Goal: Transaction & Acquisition: Purchase product/service

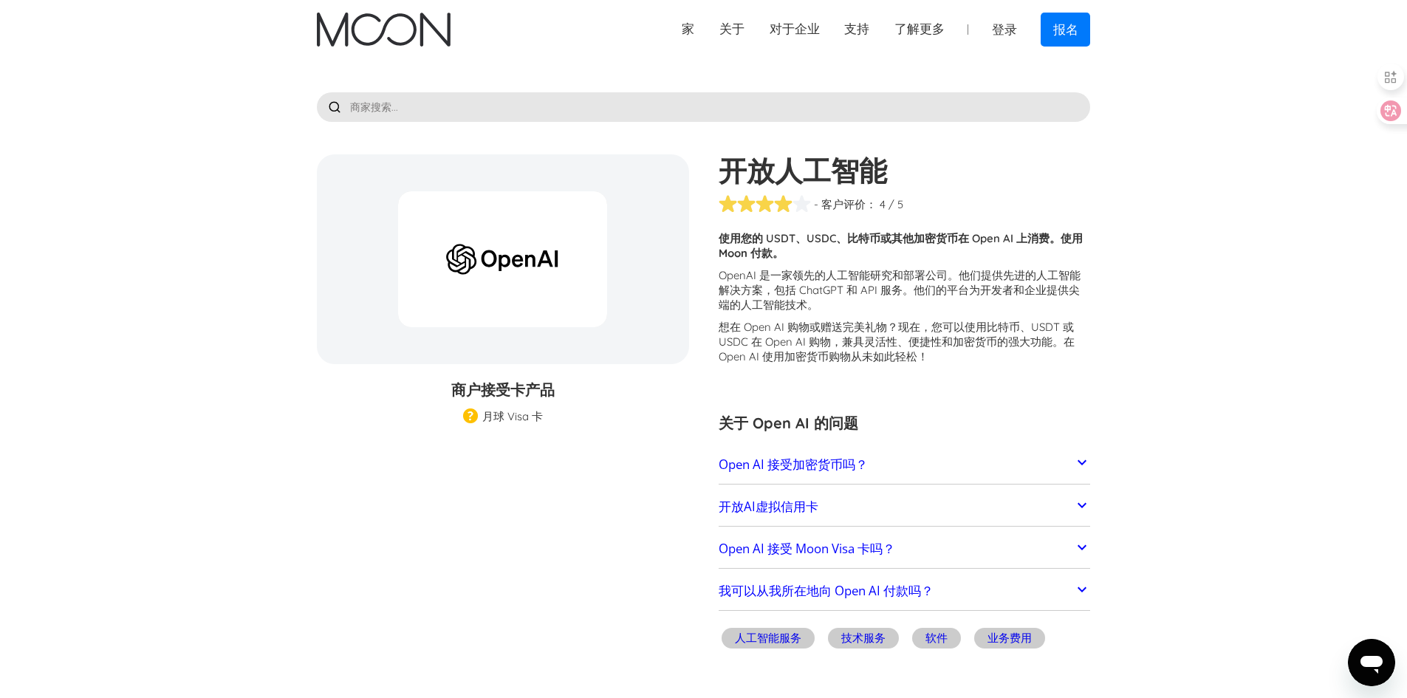
click at [998, 459] on link "Open AI 接受加密货币吗？" at bounding box center [905, 464] width 372 height 31
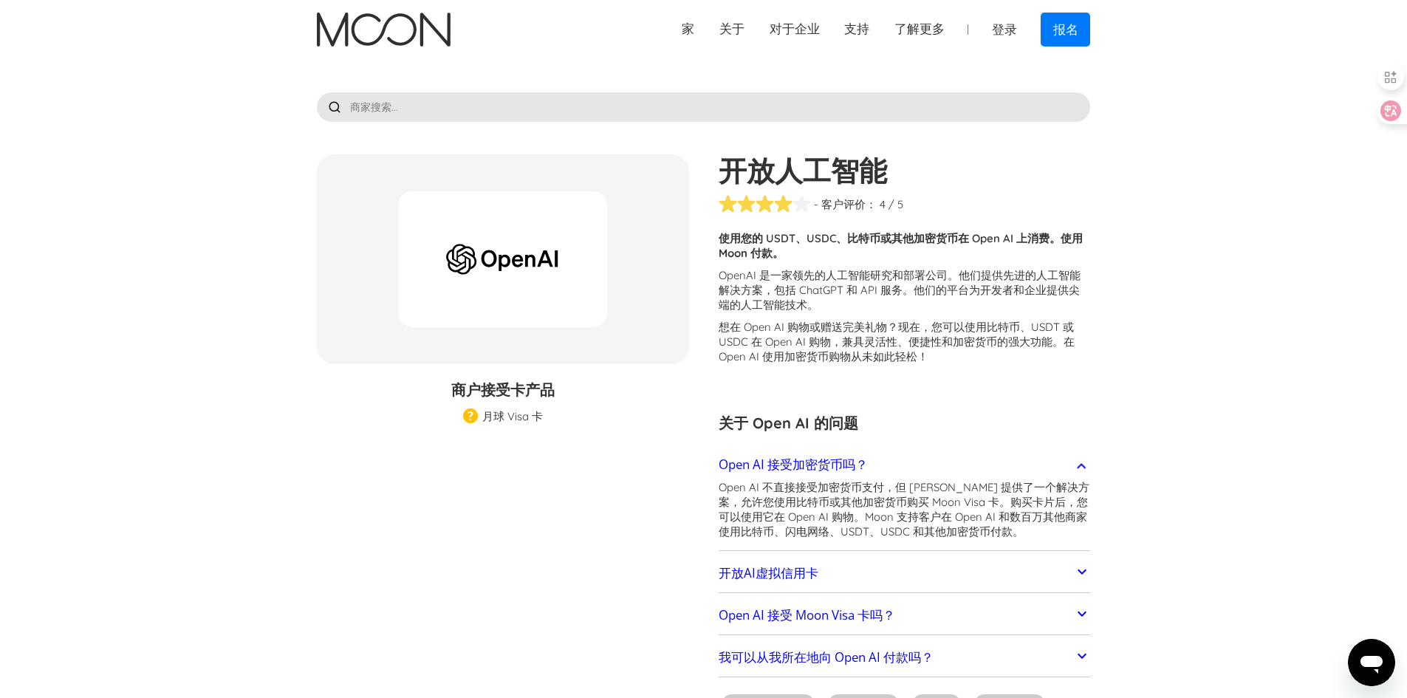
click at [1015, 456] on link "Open AI 接受加密货币吗？" at bounding box center [905, 464] width 372 height 31
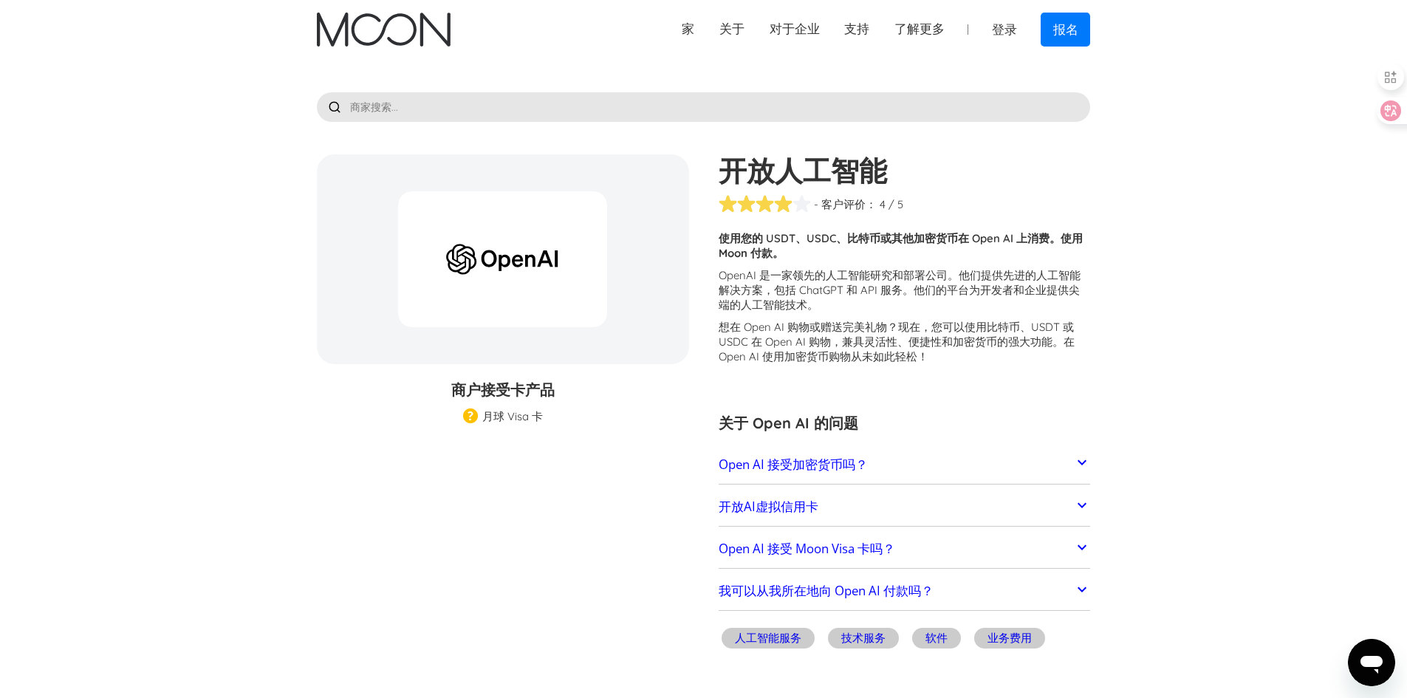
click at [521, 288] on div at bounding box center [502, 259] width 209 height 136
click at [1027, 491] on link "开放AI虚拟信用卡" at bounding box center [905, 506] width 372 height 31
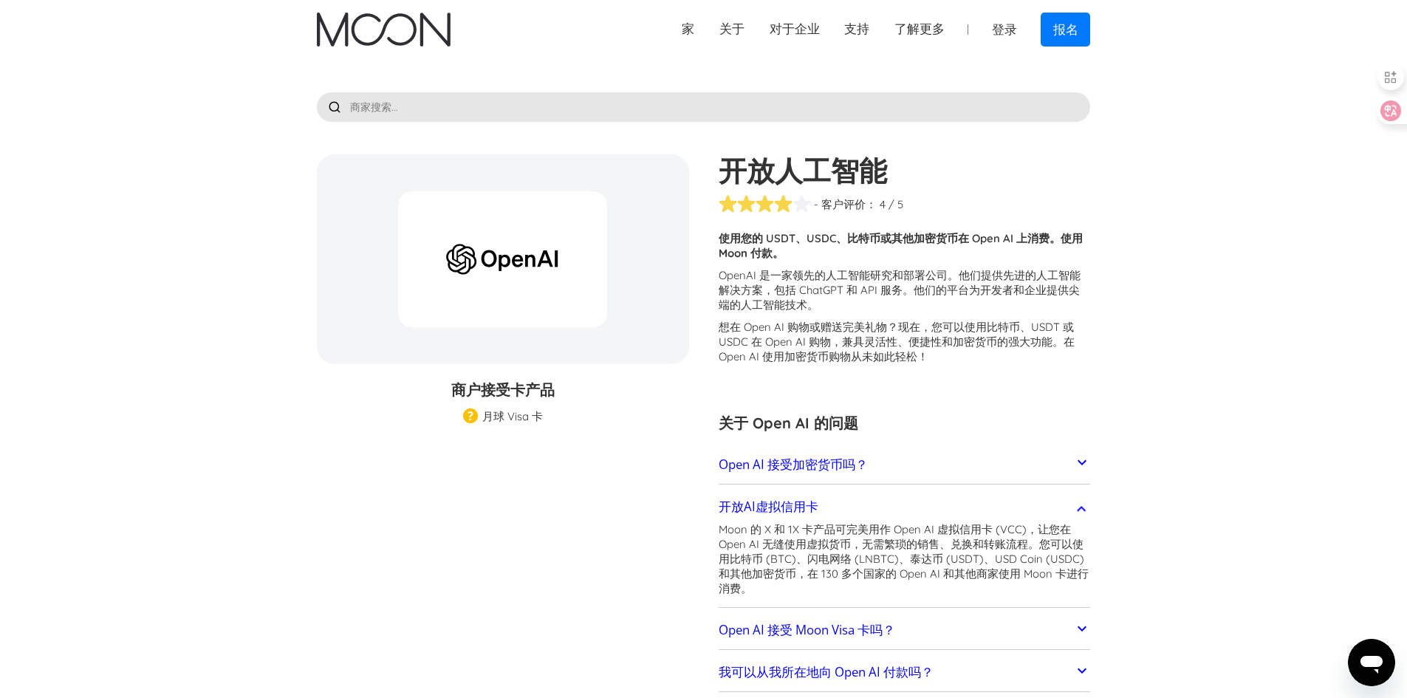
click at [1027, 491] on link "开放AI虚拟信用卡" at bounding box center [905, 506] width 372 height 31
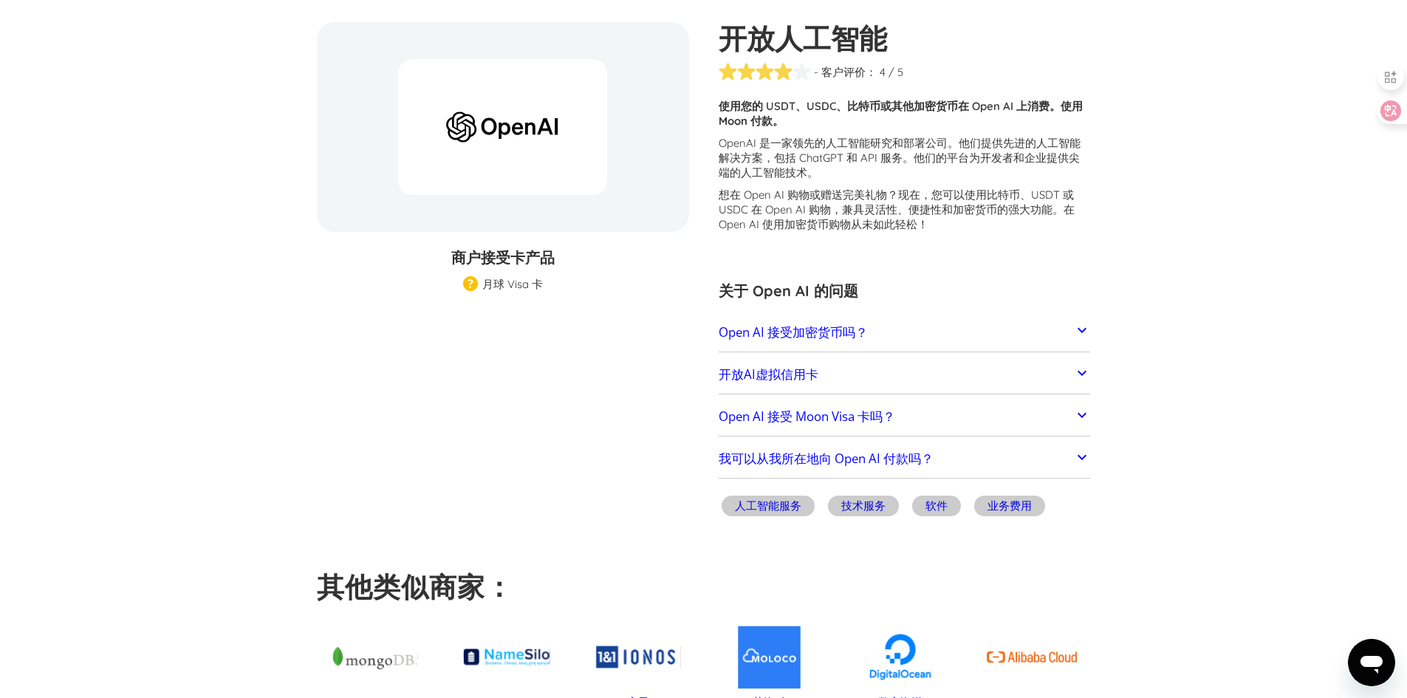
scroll to position [148, 0]
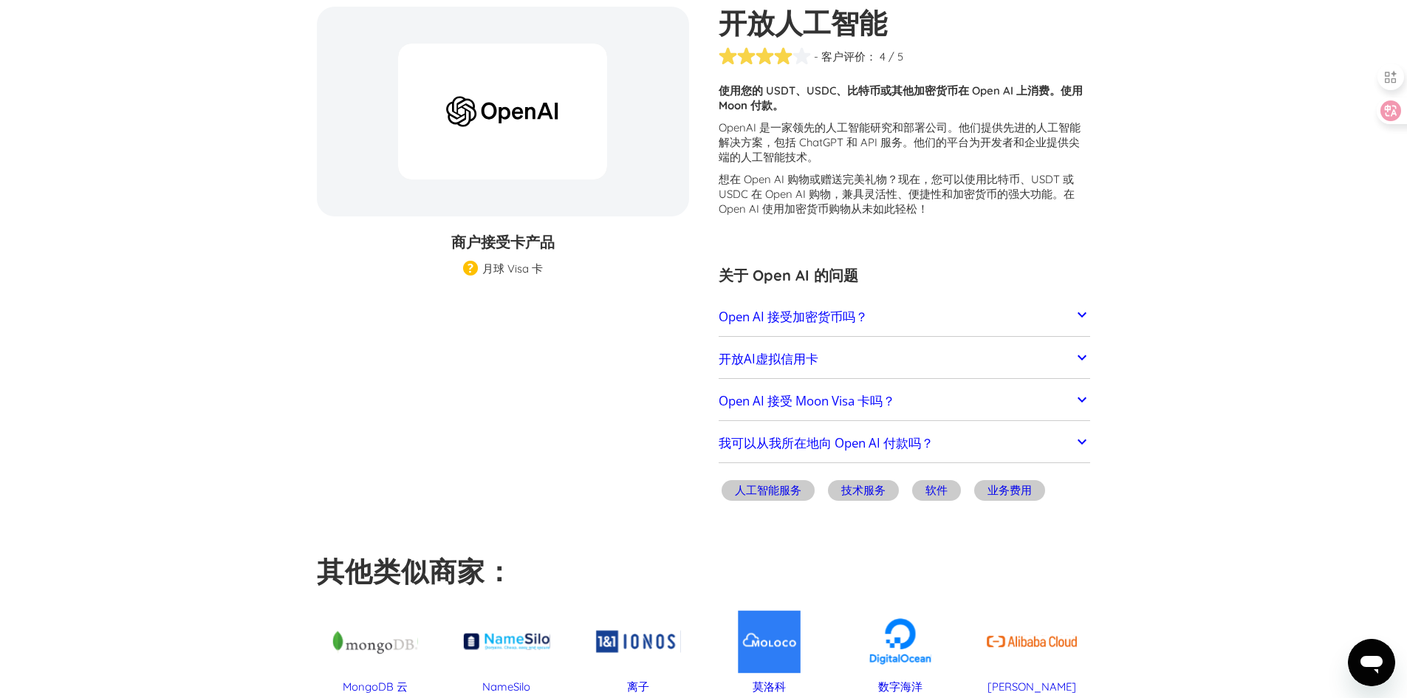
click at [1025, 415] on link "Open AI 接受 Moon Visa 卡吗？" at bounding box center [905, 400] width 372 height 31
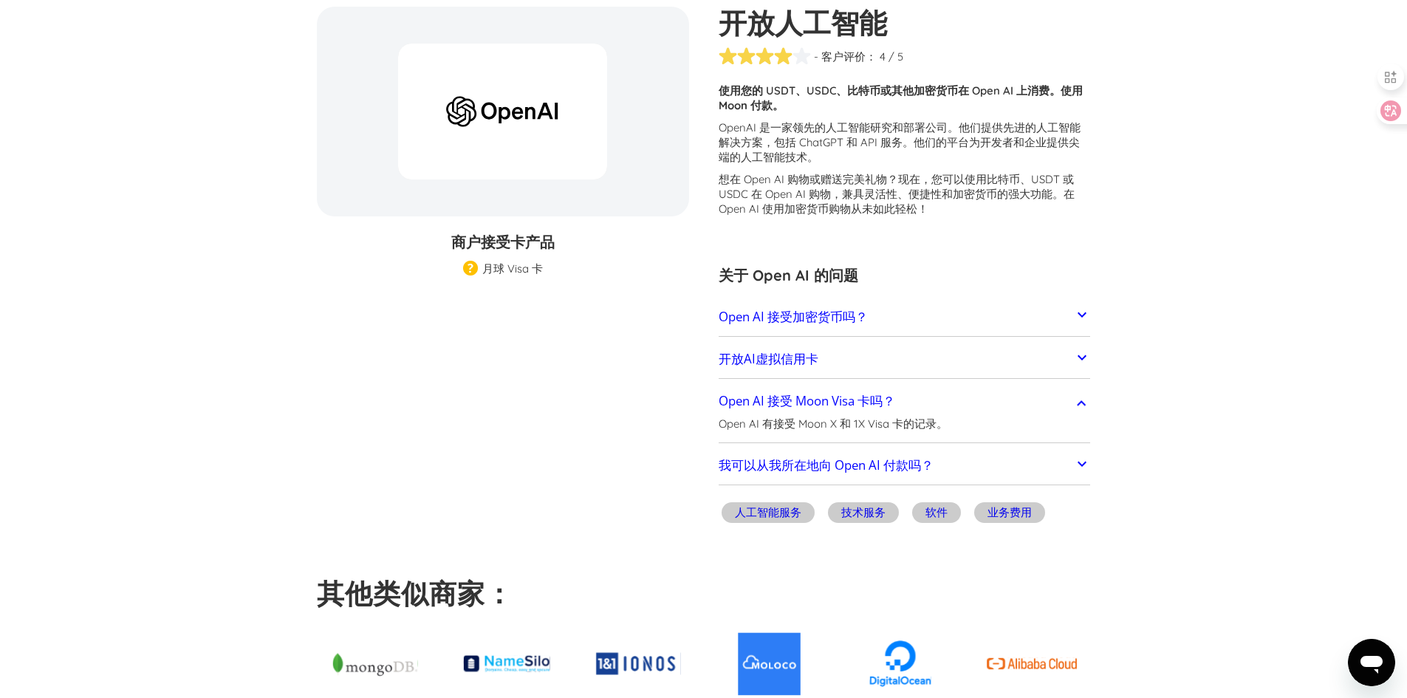
click at [1025, 415] on link "Open AI 接受 Moon Visa 卡吗？" at bounding box center [905, 400] width 372 height 31
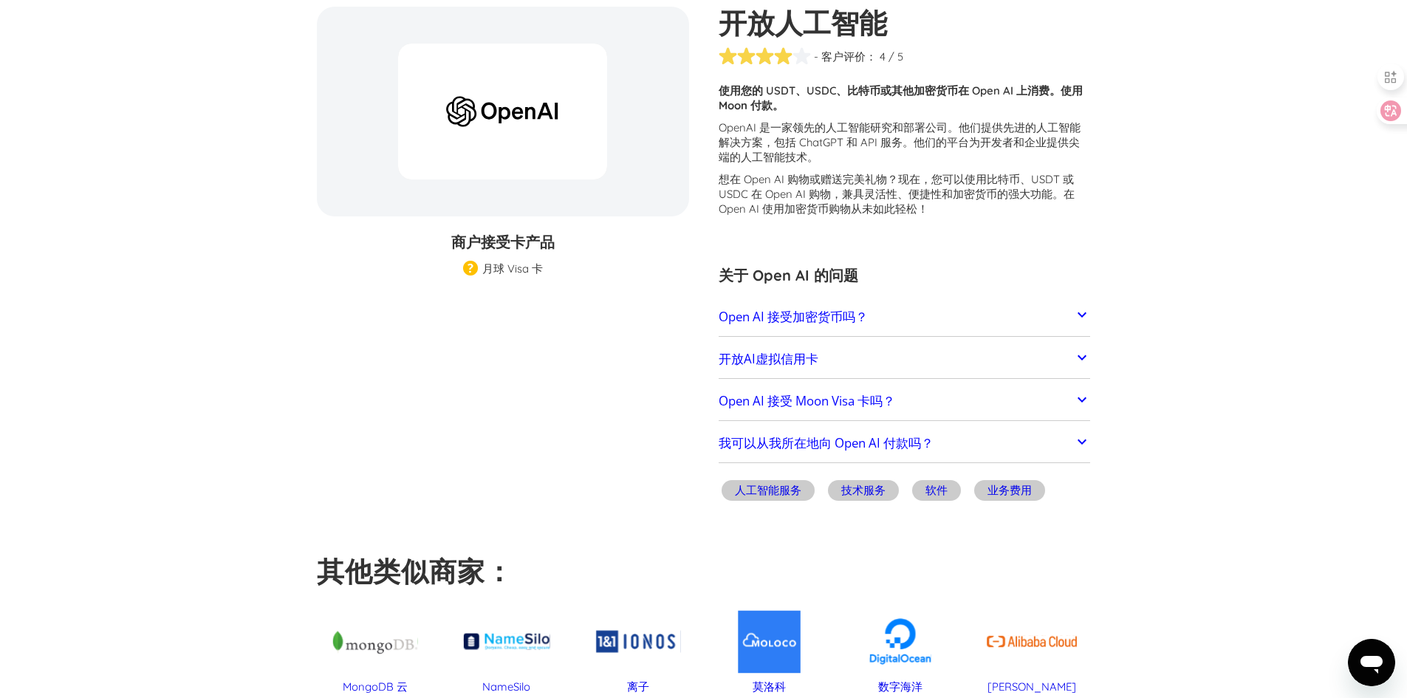
click at [1021, 438] on link "我可以从我所在地向 Open AI 付款吗？" at bounding box center [905, 443] width 372 height 31
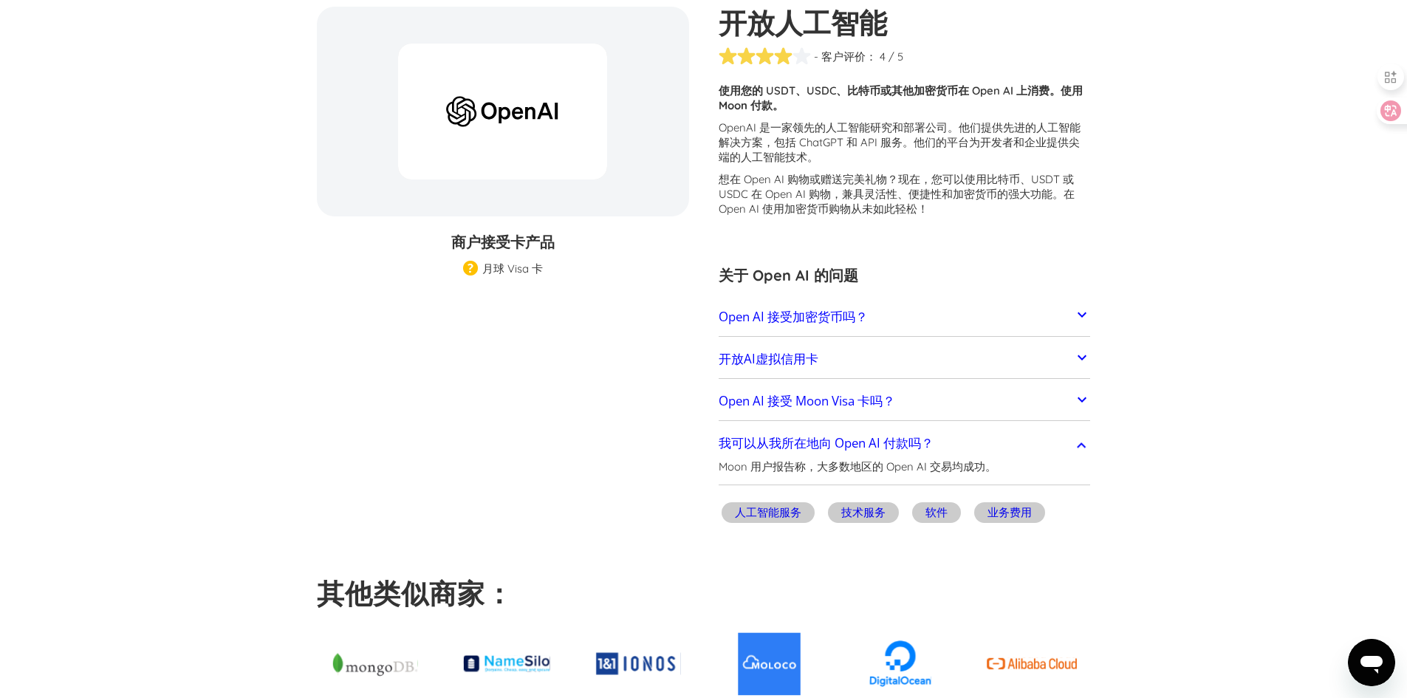
click at [1067, 439] on link "我可以从我所在地向 Open AI 付款吗？" at bounding box center [905, 443] width 372 height 31
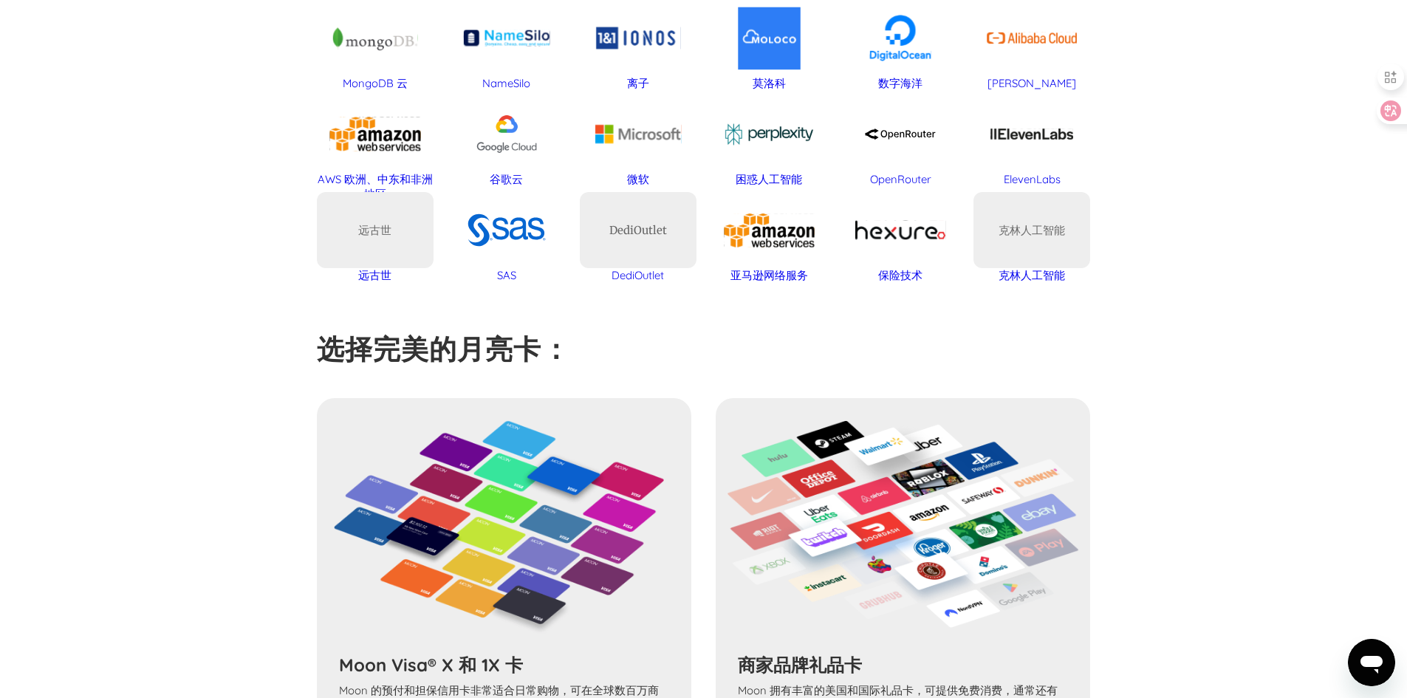
scroll to position [960, 0]
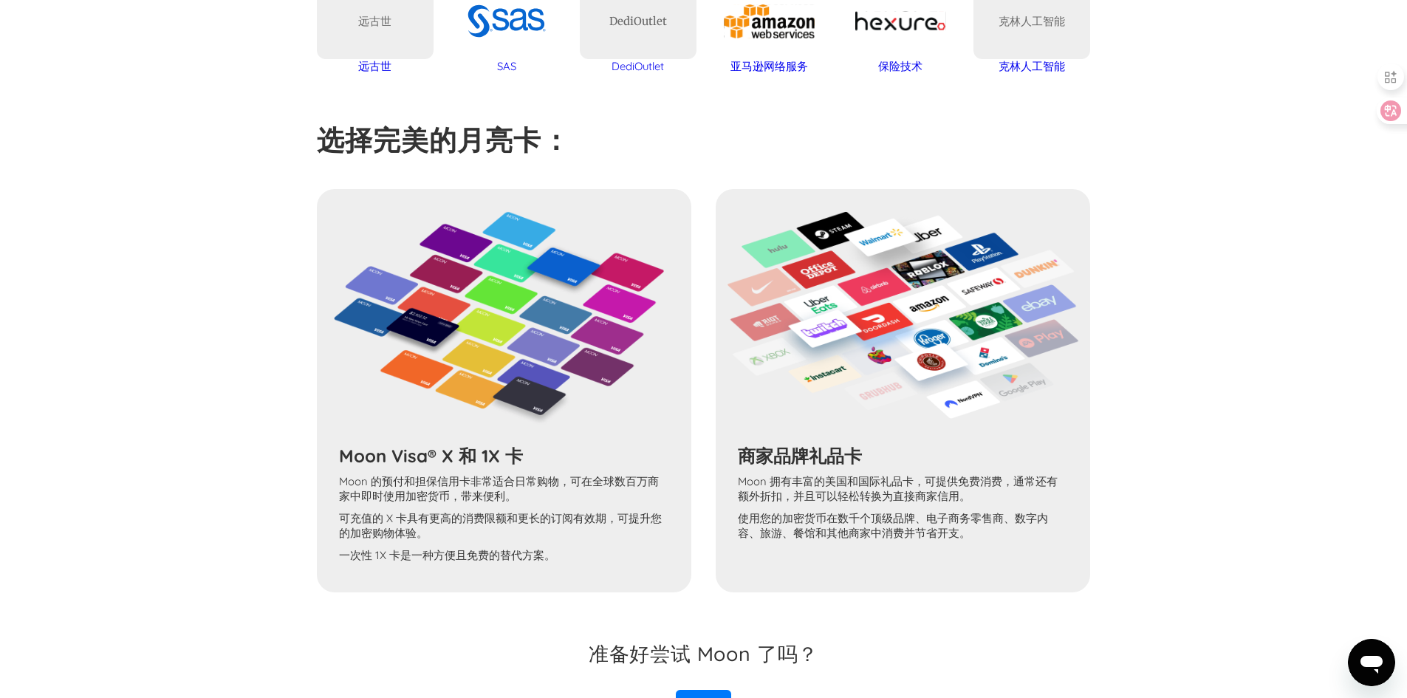
click at [452, 310] on div "Moon Visa® X 和 1X 卡 Moon 的预付和担保信用卡非常适合日常购物，可在全球数百万商家中即时使用加密货币，带来便利。 可充值的 X 卡具有更…" at bounding box center [704, 390] width 774 height 403
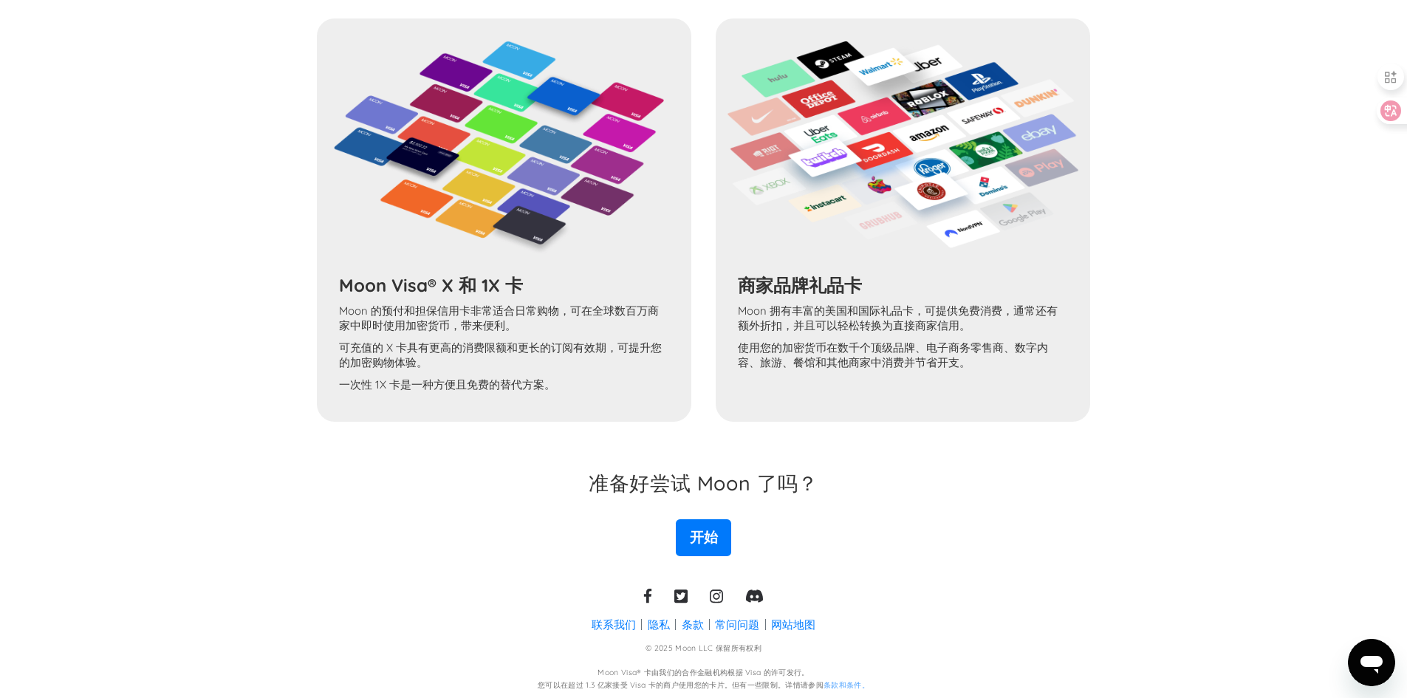
scroll to position [1134, 0]
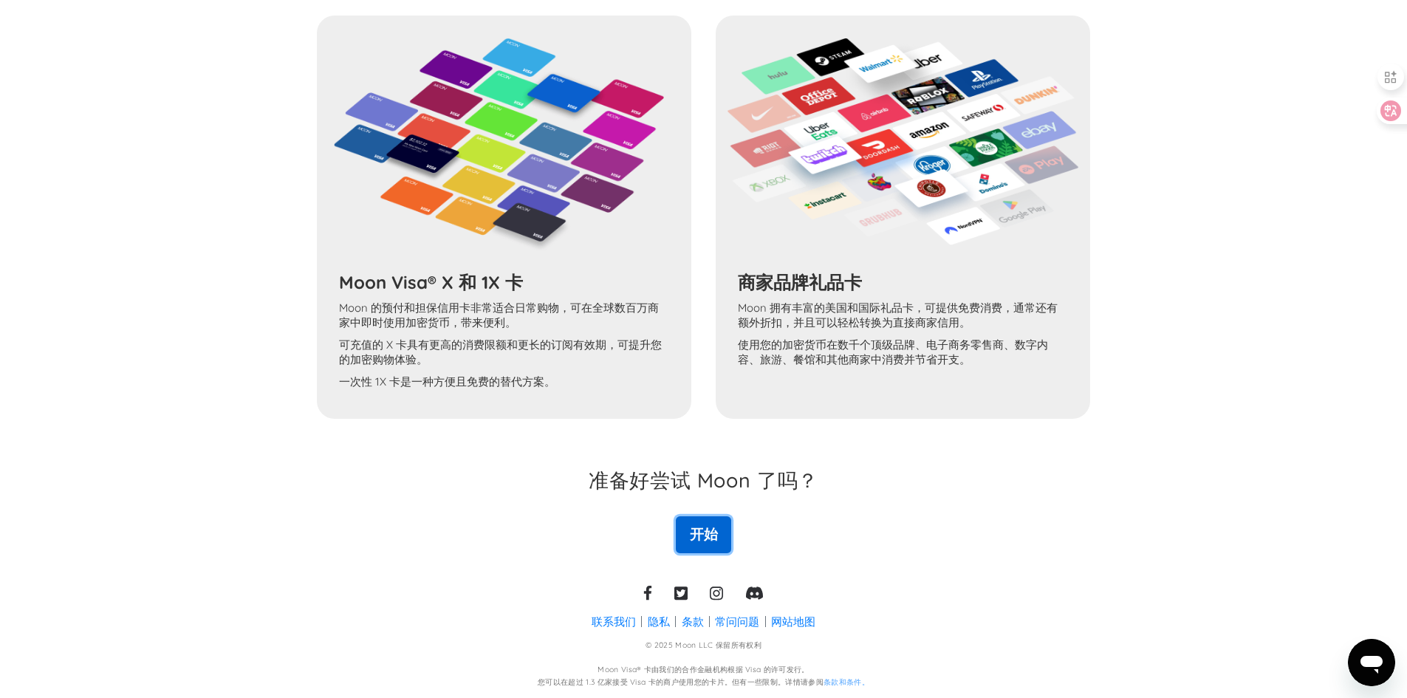
click at [723, 539] on link "开始" at bounding box center [703, 534] width 55 height 37
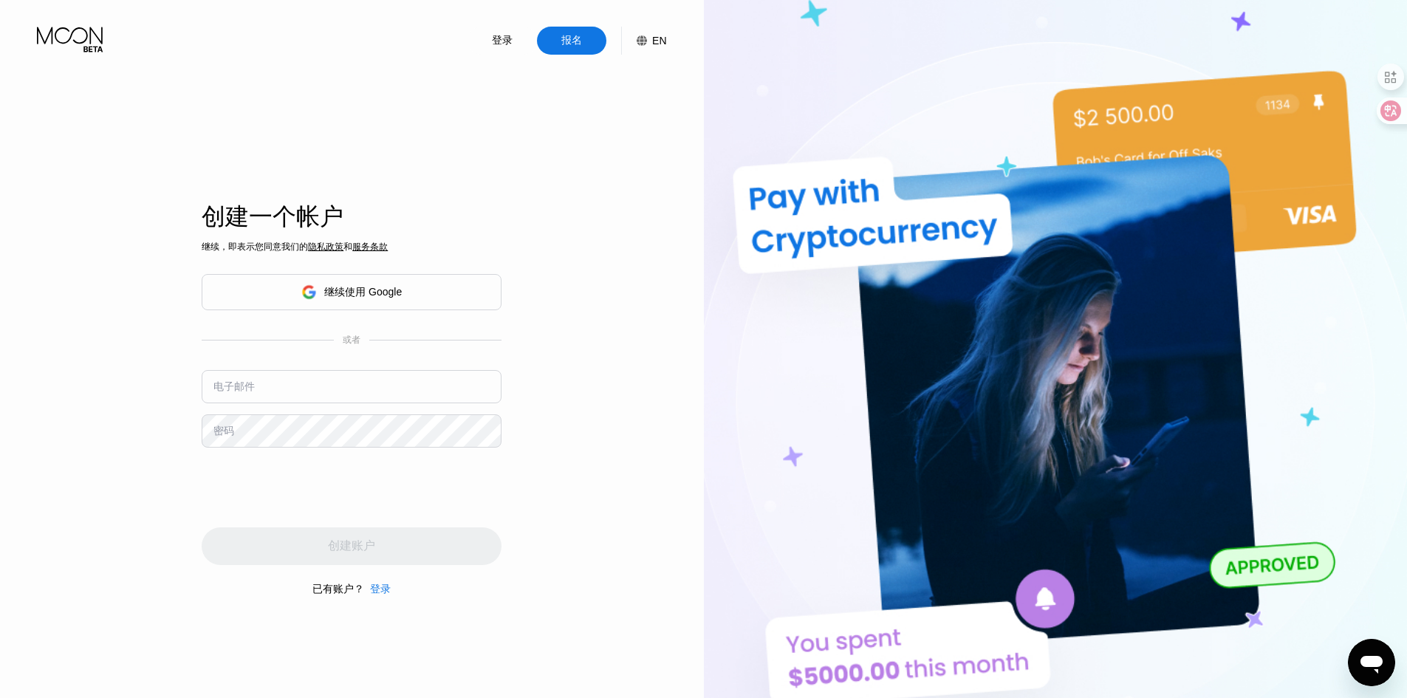
click at [411, 289] on div "继续使用 Google" at bounding box center [352, 292] width 300 height 36
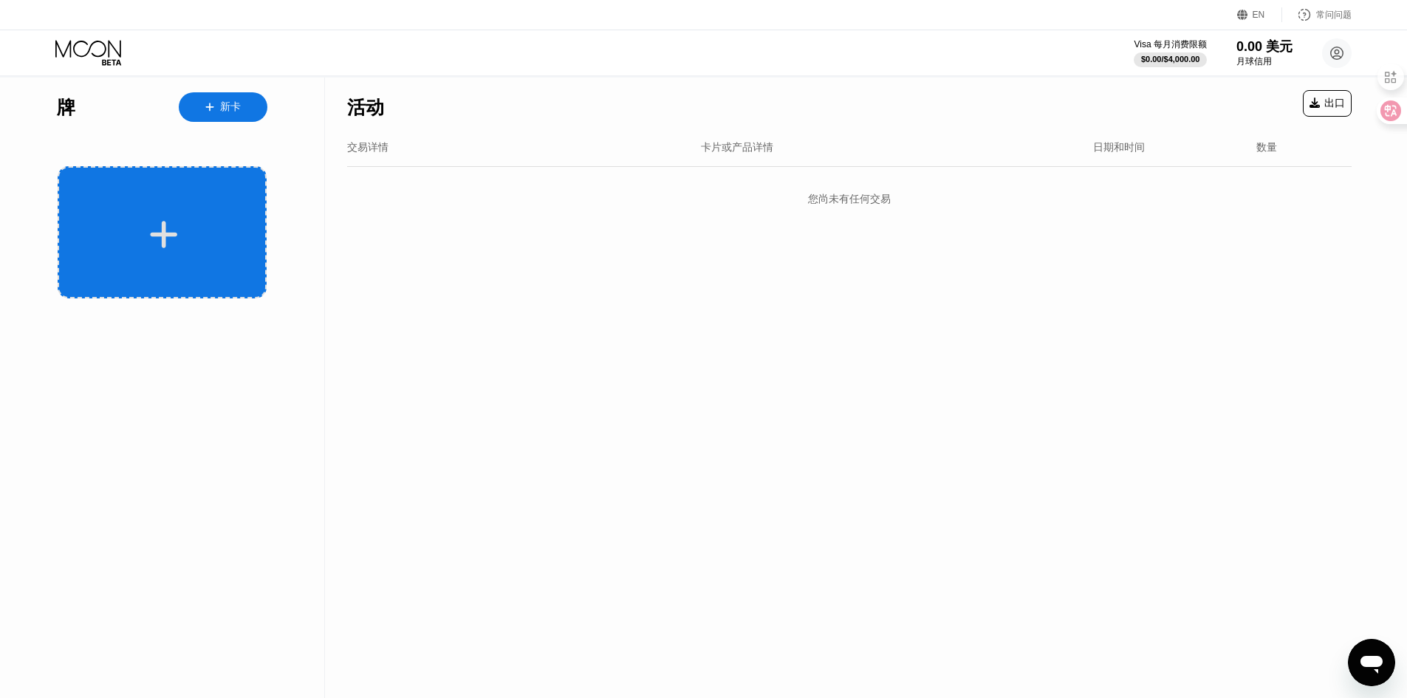
click at [109, 230] on div at bounding box center [163, 234] width 183 height 33
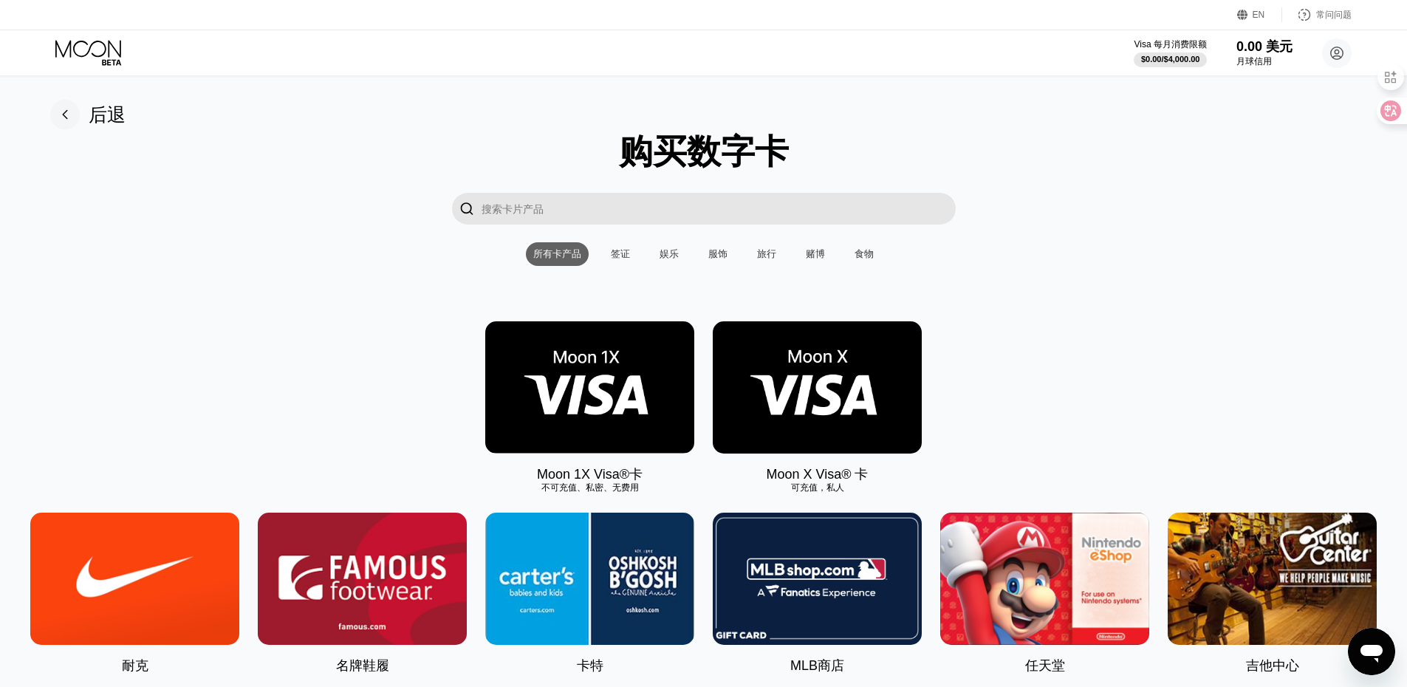
click at [599, 395] on img at bounding box center [589, 387] width 209 height 132
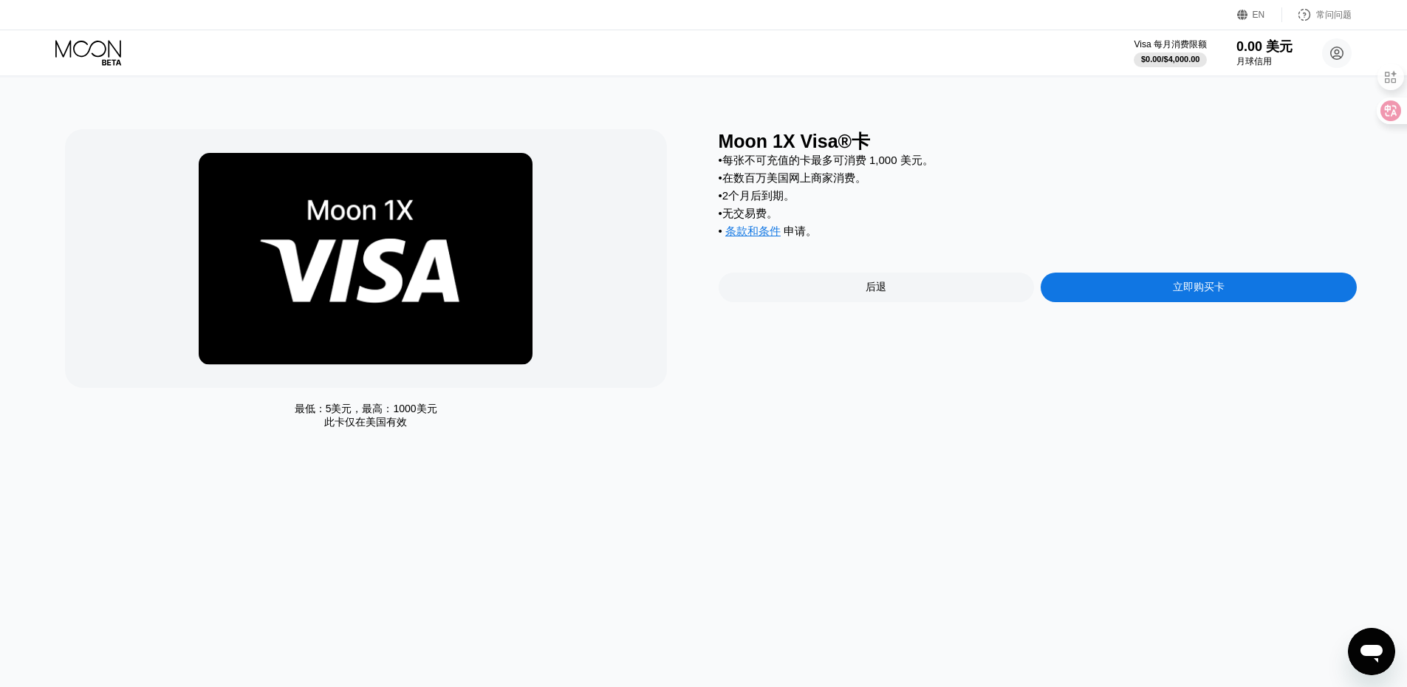
click at [776, 300] on div "后退" at bounding box center [877, 287] width 316 height 30
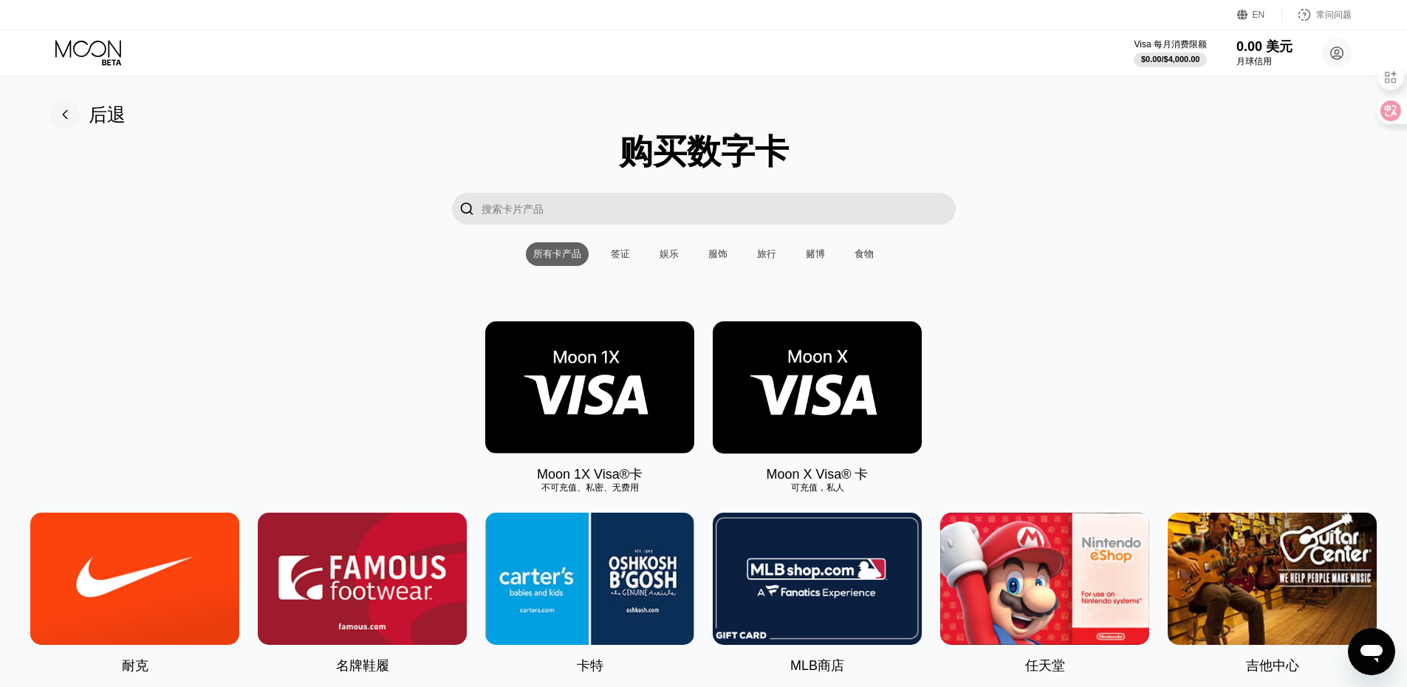
click at [838, 418] on img at bounding box center [817, 387] width 209 height 132
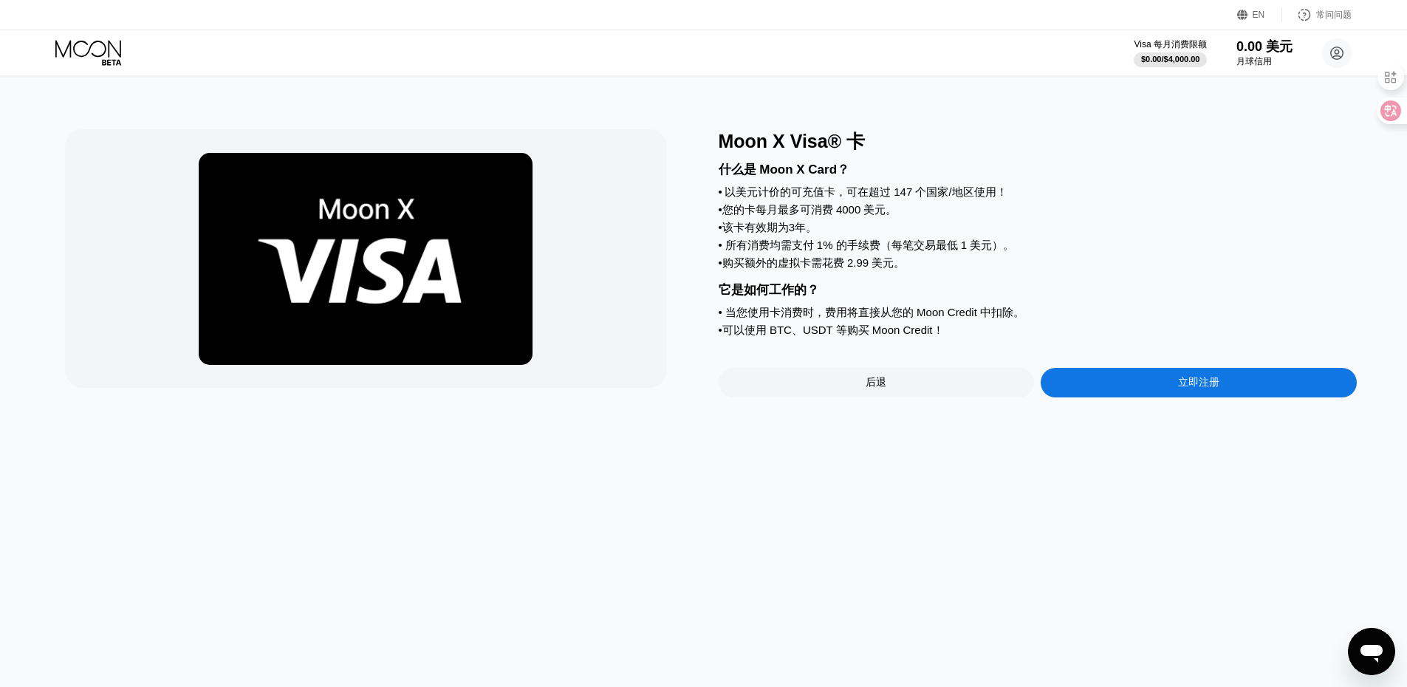
click at [845, 396] on div "后退" at bounding box center [877, 383] width 316 height 30
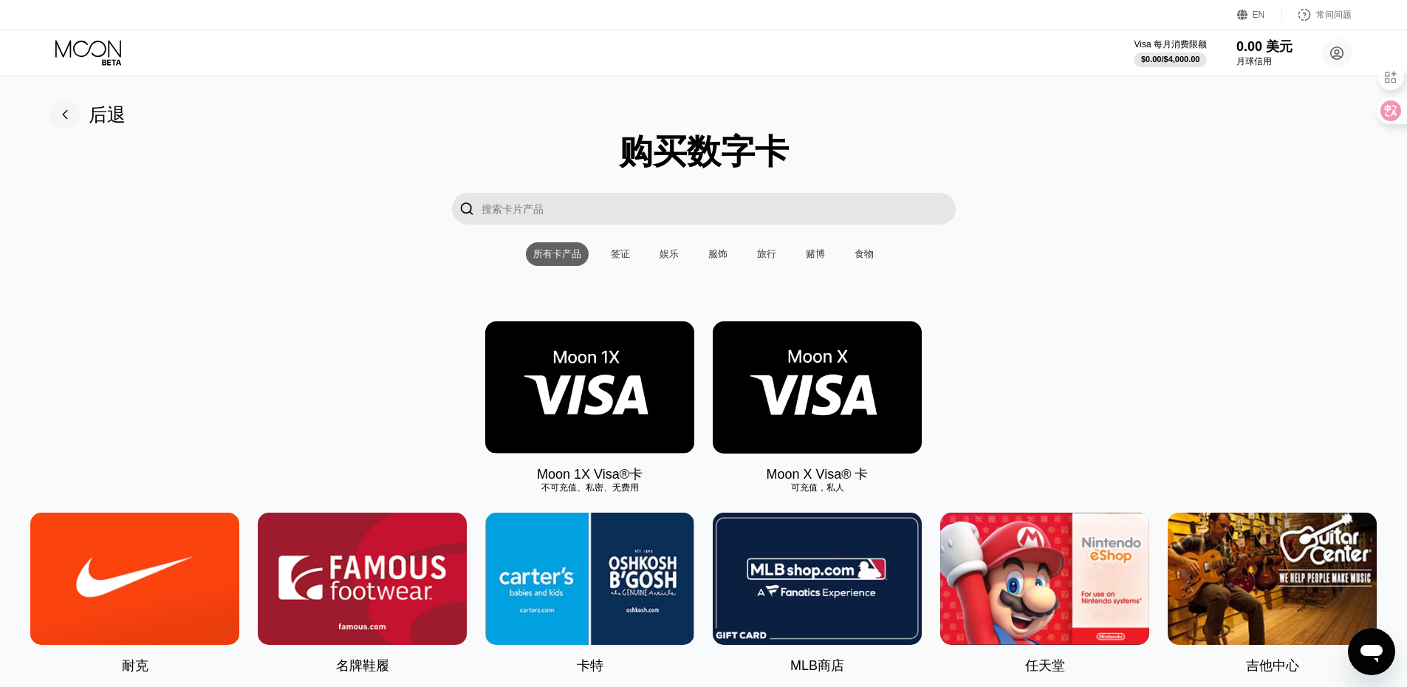
click at [685, 222] on input "搜索卡片产品" at bounding box center [718, 209] width 474 height 32
click at [764, 220] on input "搜索卡片产品" at bounding box center [718, 209] width 474 height 32
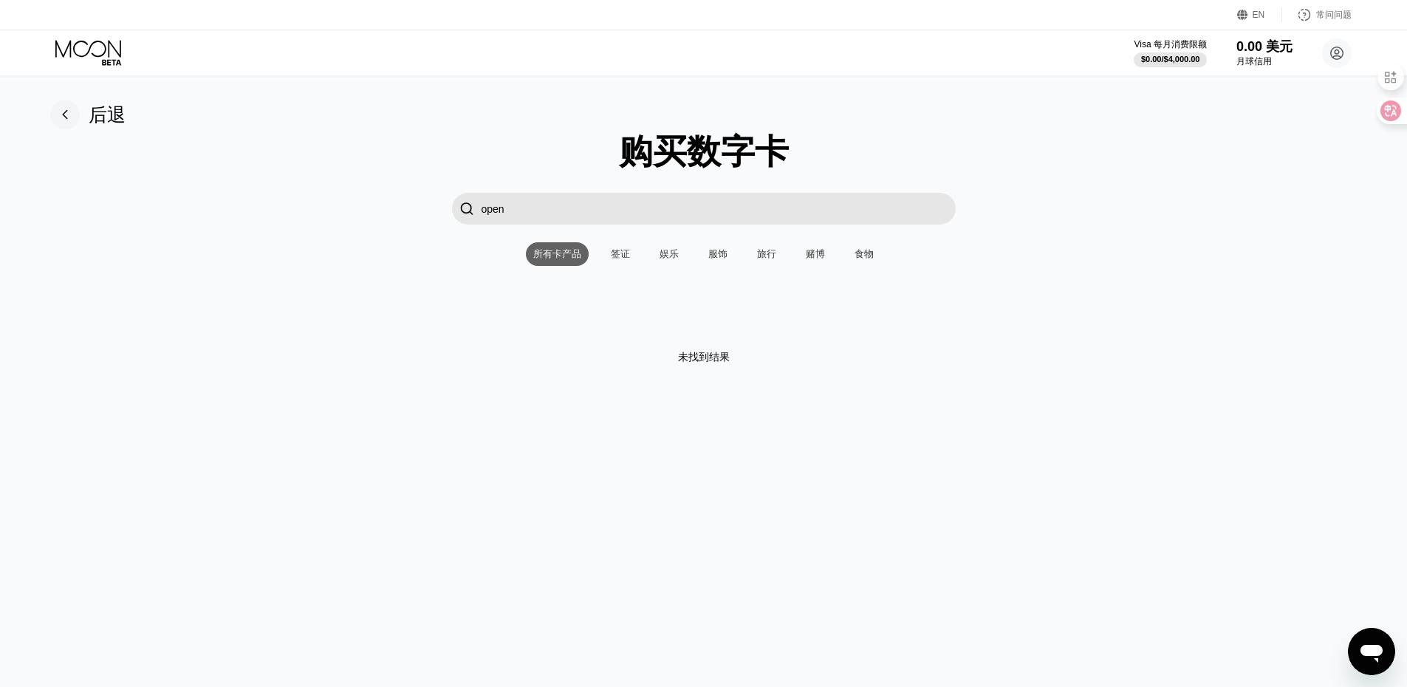
type input "open"
click at [546, 213] on input "open" at bounding box center [718, 209] width 474 height 32
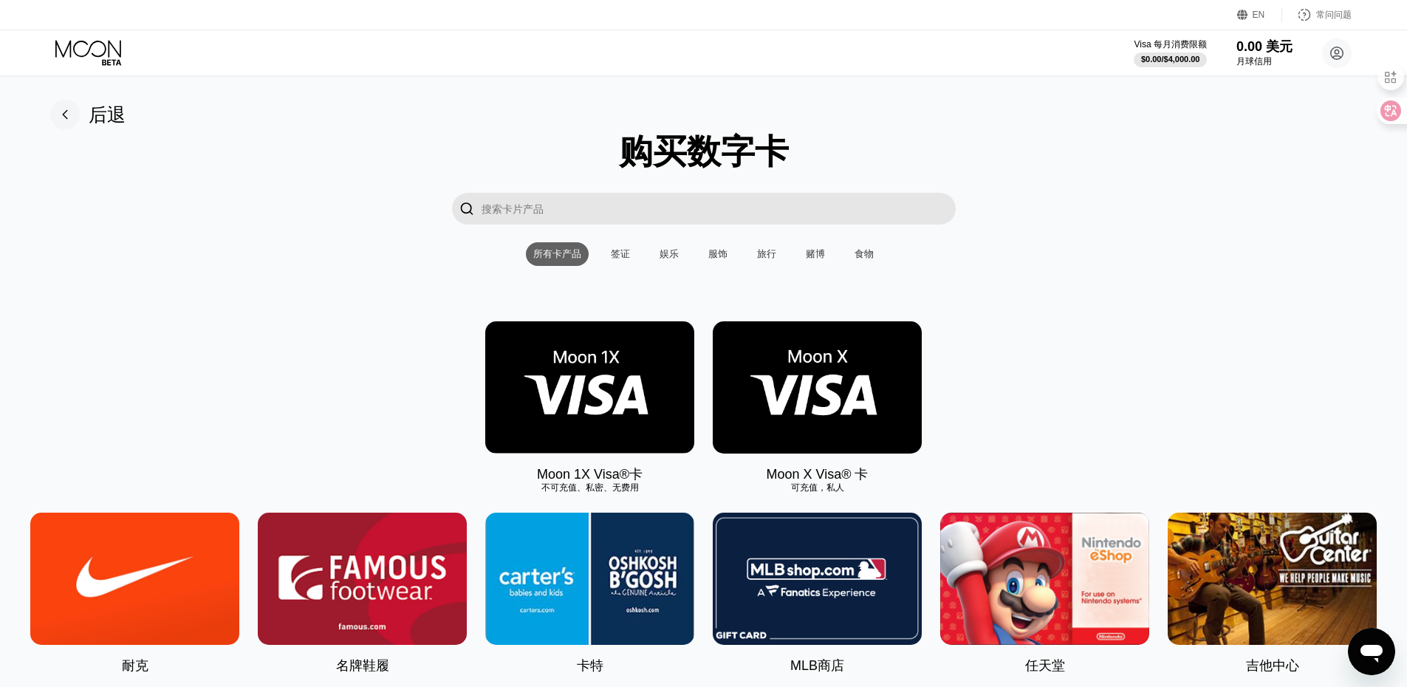
click at [828, 380] on img at bounding box center [817, 387] width 209 height 132
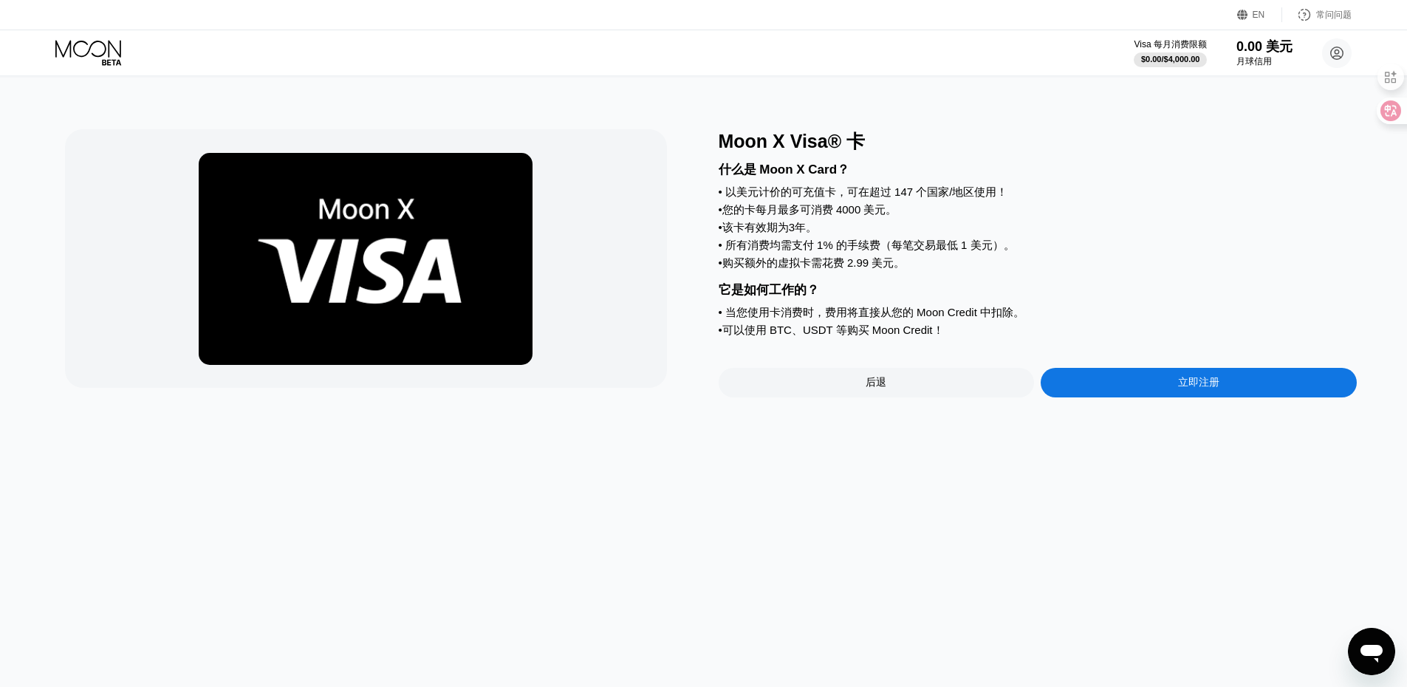
click at [1211, 388] on font "立即注册" at bounding box center [1198, 382] width 41 height 12
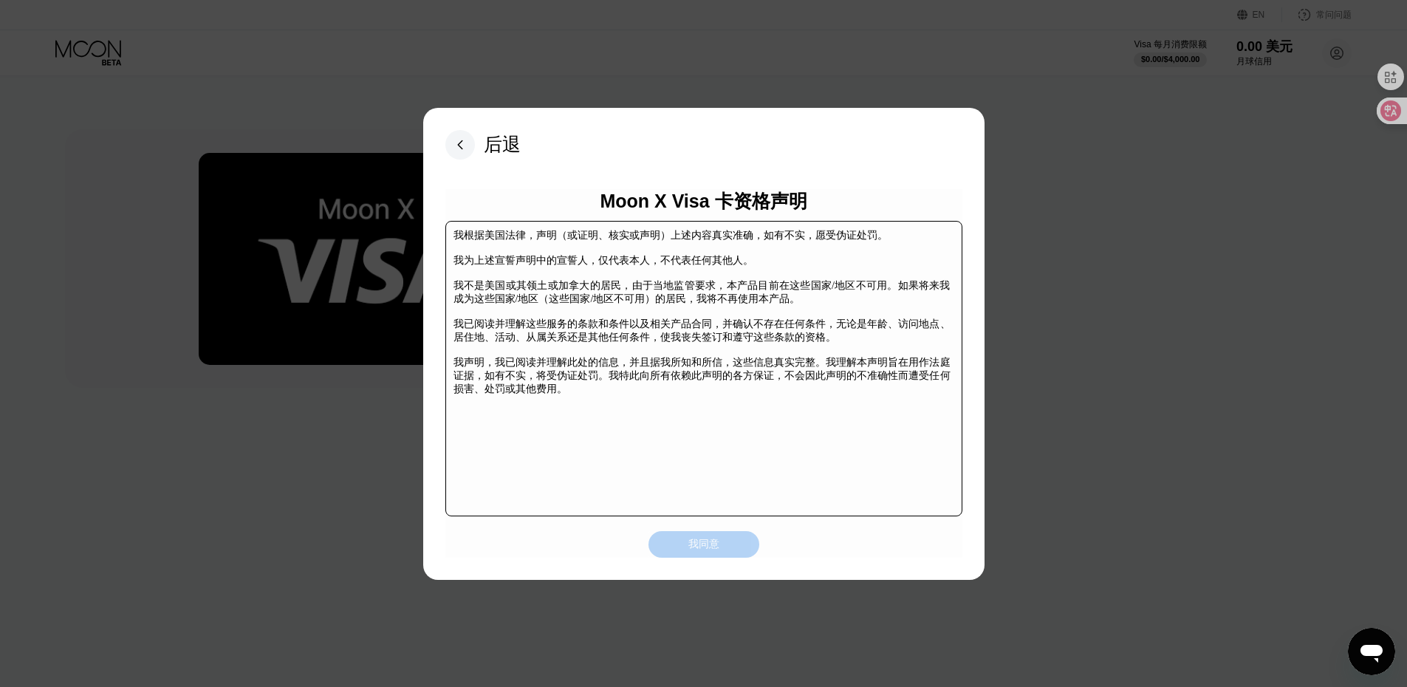
click at [706, 549] on font "我同意" at bounding box center [703, 544] width 31 height 12
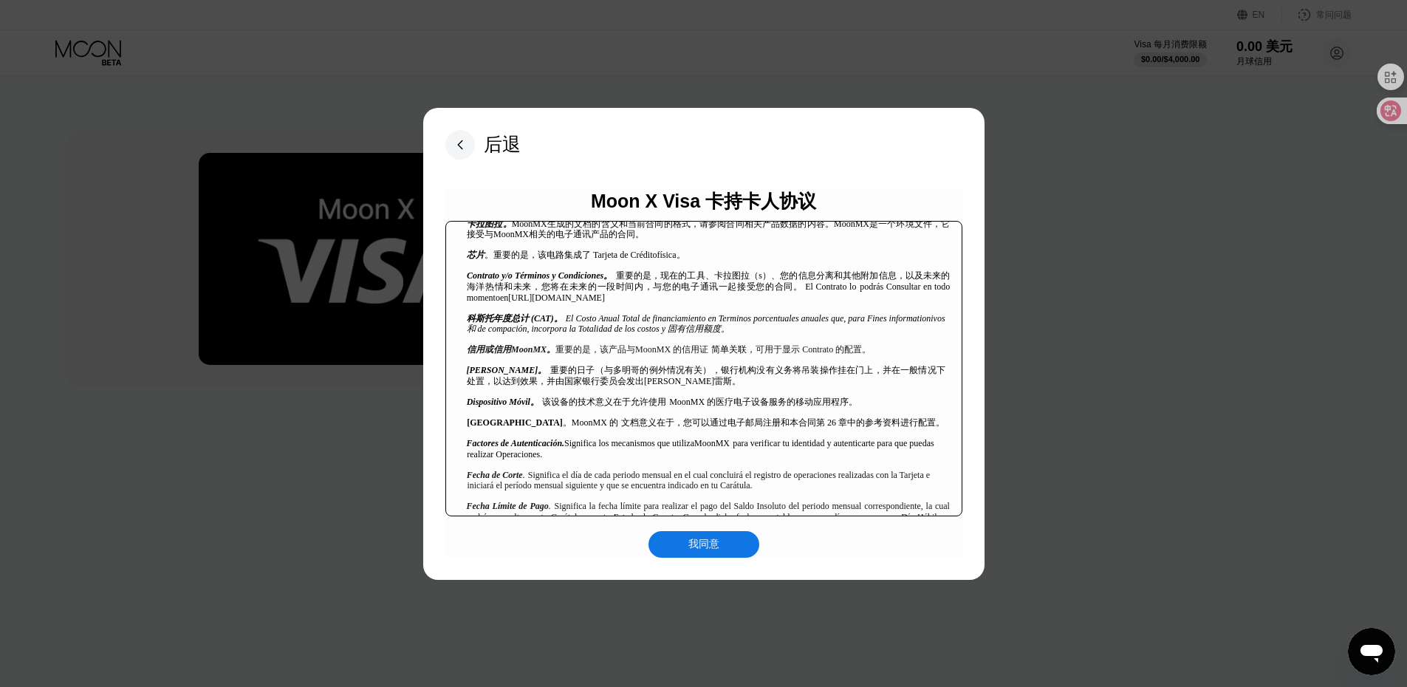
scroll to position [591, 0]
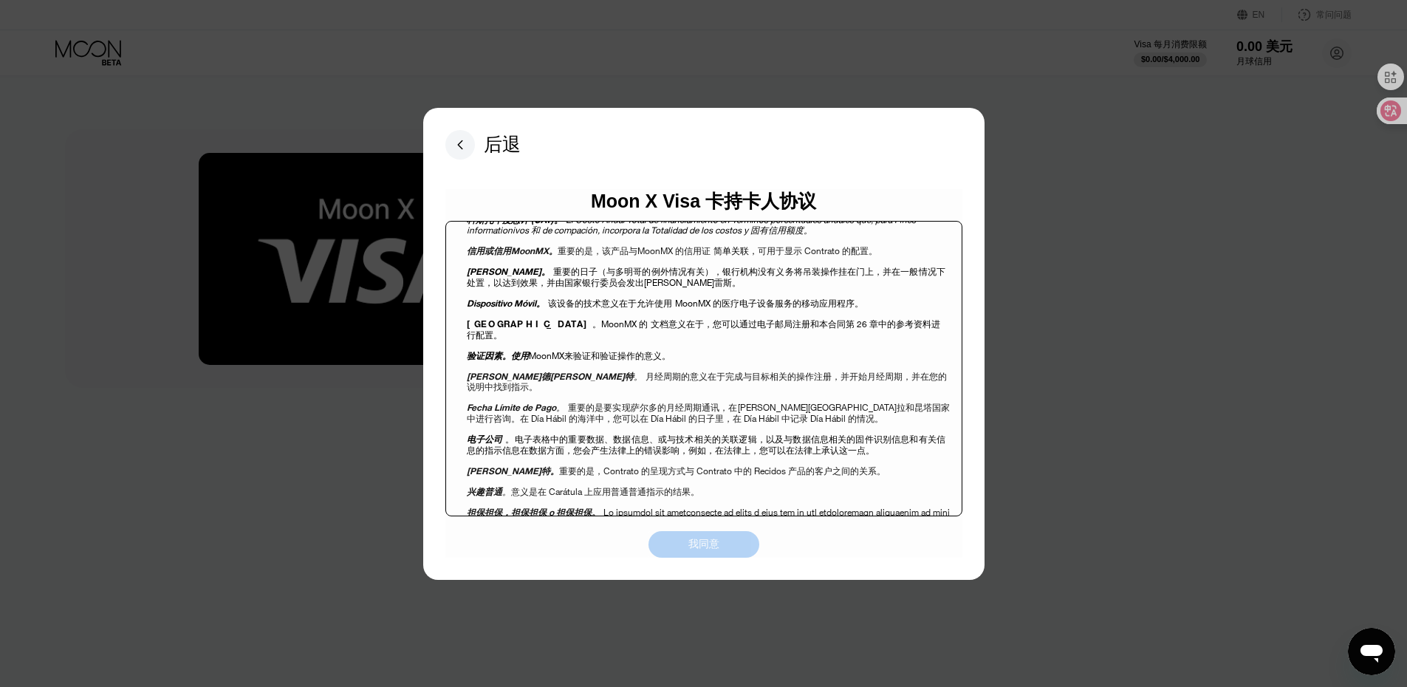
click at [716, 546] on font "我同意" at bounding box center [703, 544] width 31 height 12
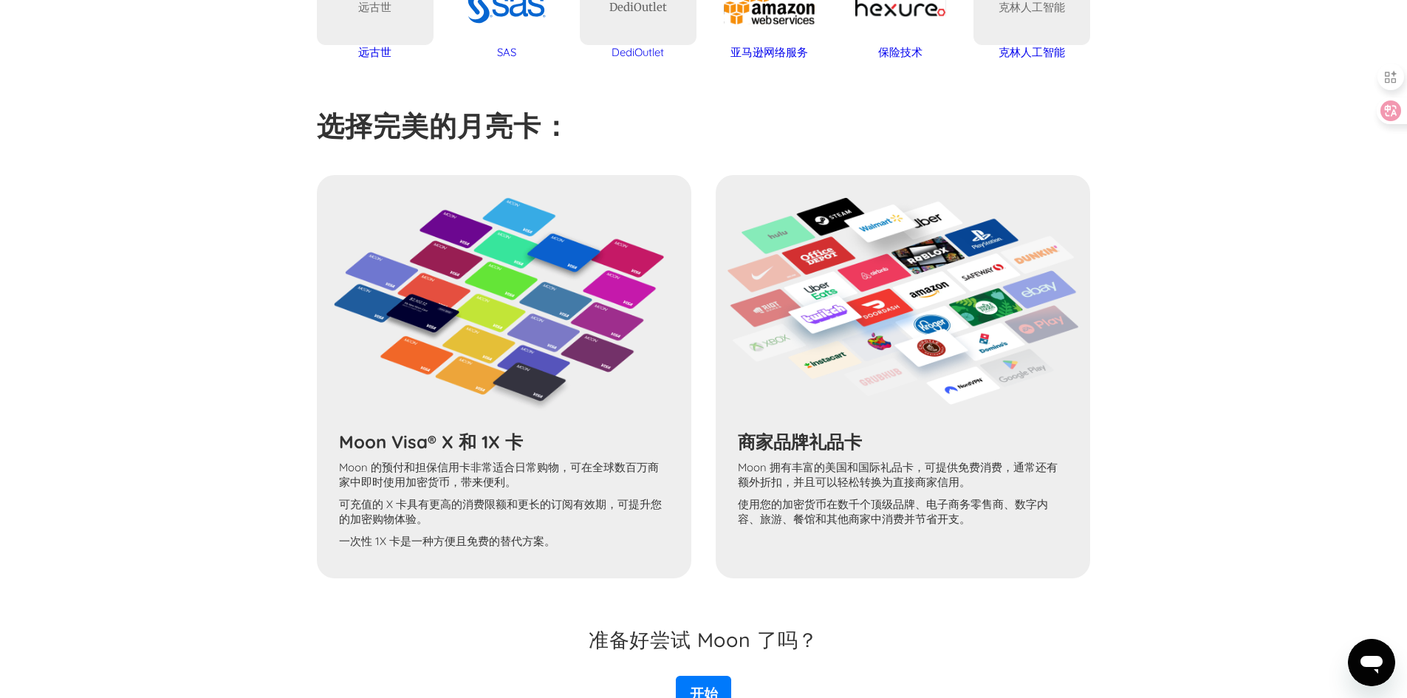
scroll to position [1034, 0]
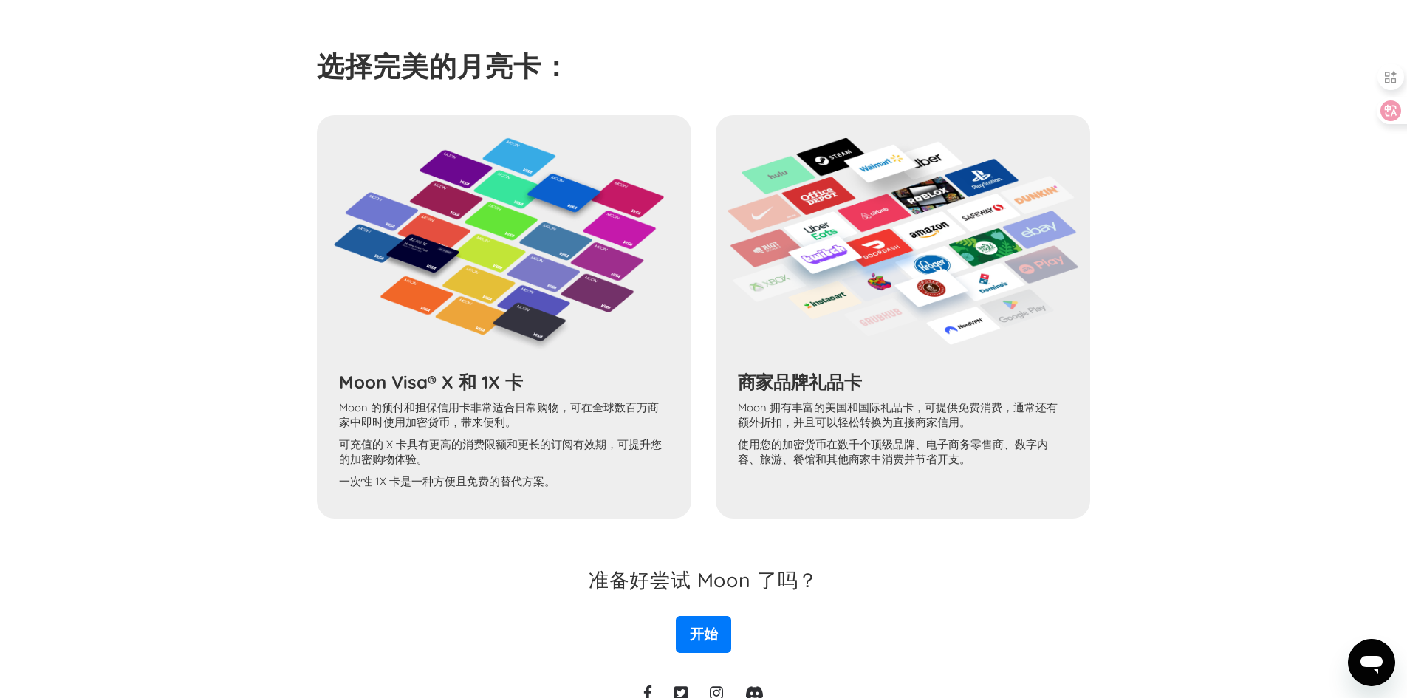
click at [540, 257] on div "Moon Visa® X 和 1X 卡 Moon 的预付和担保信用卡非常适合日常购物，可在全球数百万商家中即时使用加密货币，带来便利。 可充值的 X 卡具有更…" at bounding box center [704, 316] width 774 height 403
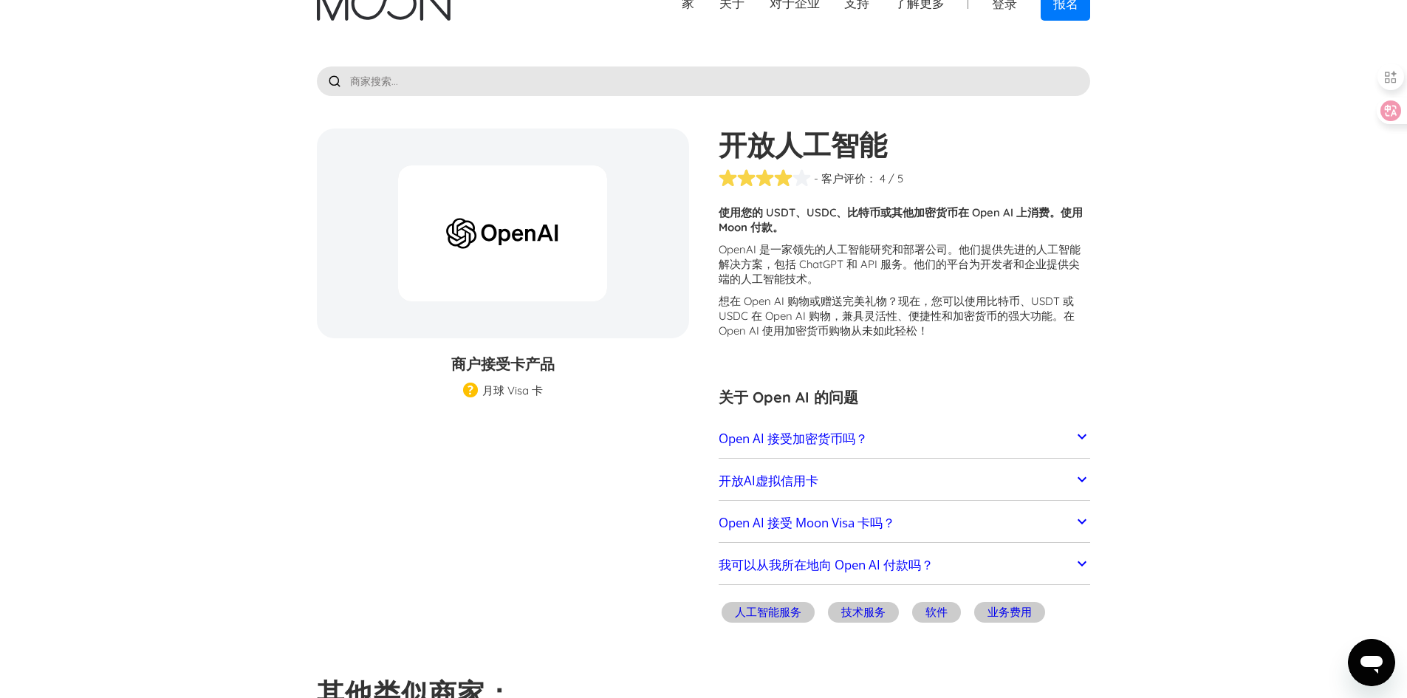
scroll to position [0, 0]
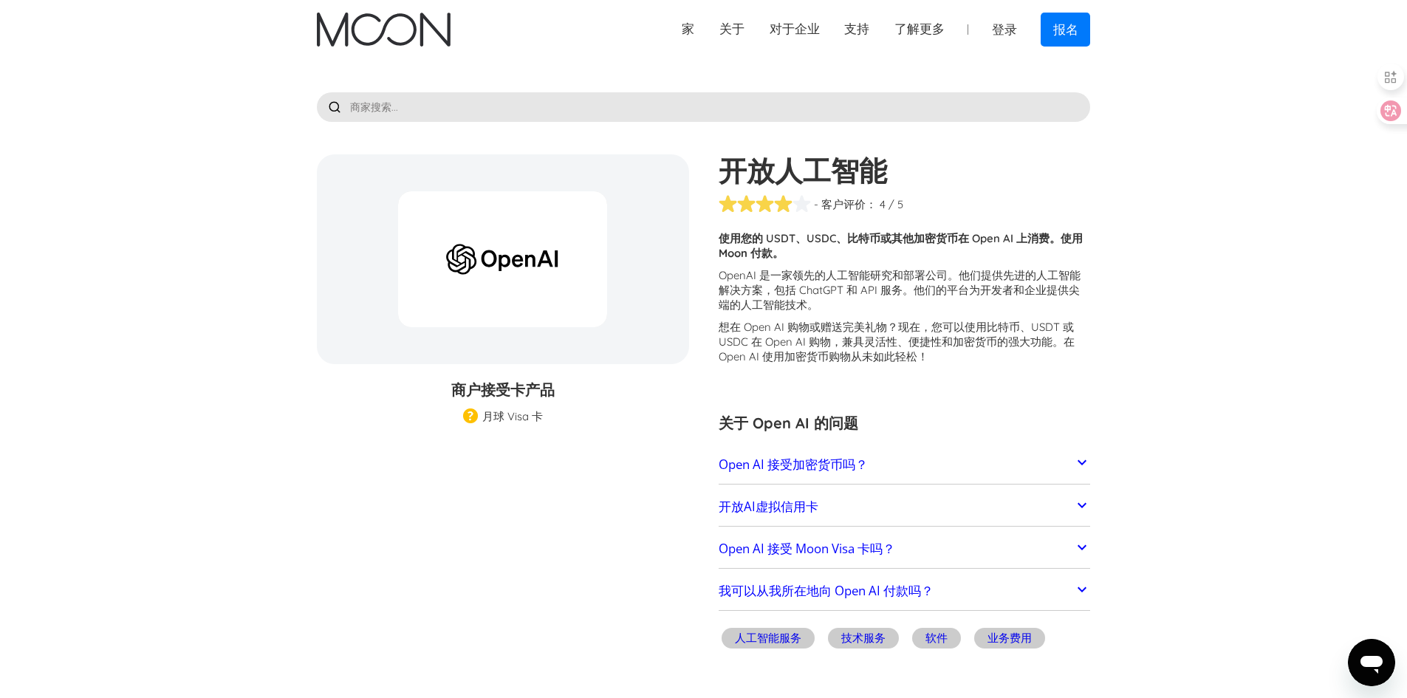
click at [507, 281] on div at bounding box center [502, 259] width 209 height 136
click at [917, 501] on link "开放AI虚拟信用卡" at bounding box center [905, 506] width 372 height 31
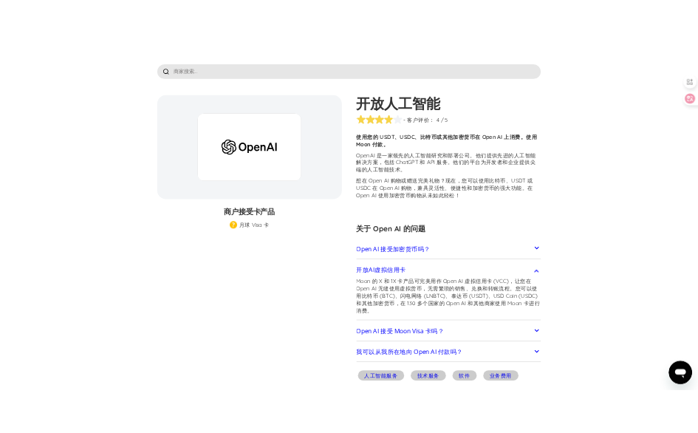
scroll to position [74, 0]
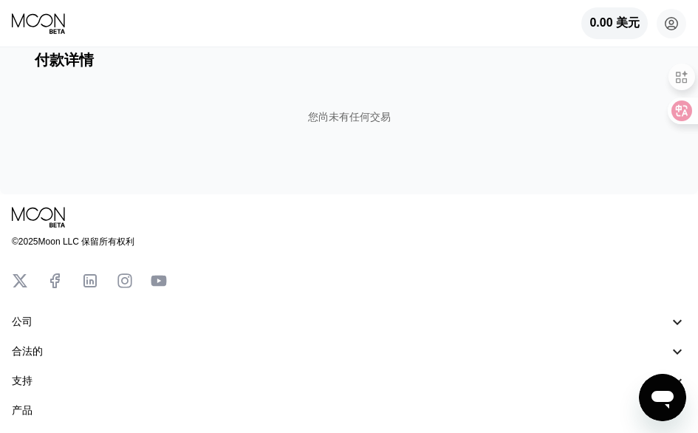
scroll to position [148, 0]
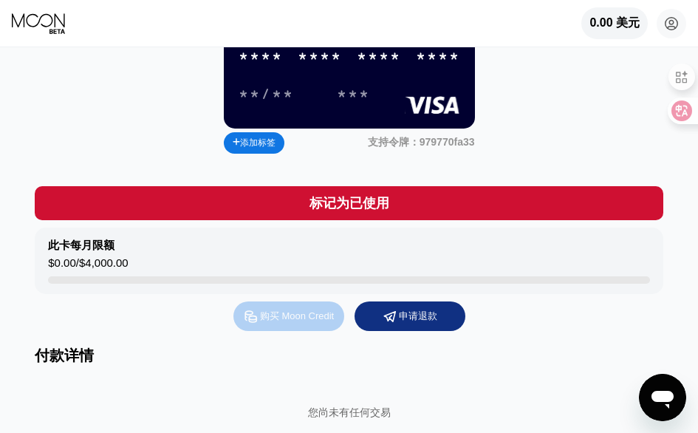
click at [295, 329] on div "购买 Moon Credit" at bounding box center [288, 316] width 111 height 30
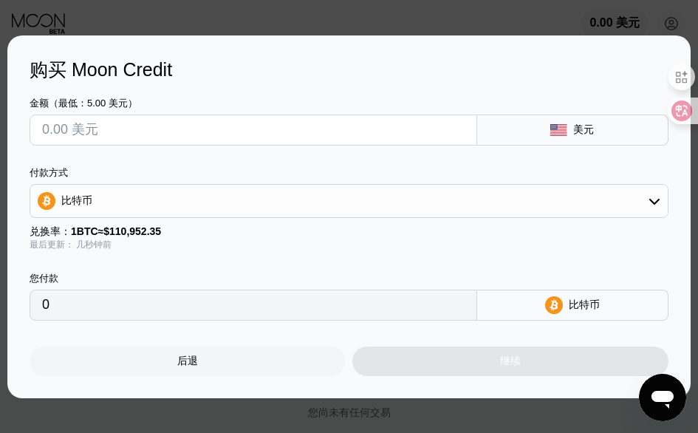
click at [222, 211] on div "比特币" at bounding box center [348, 201] width 637 height 30
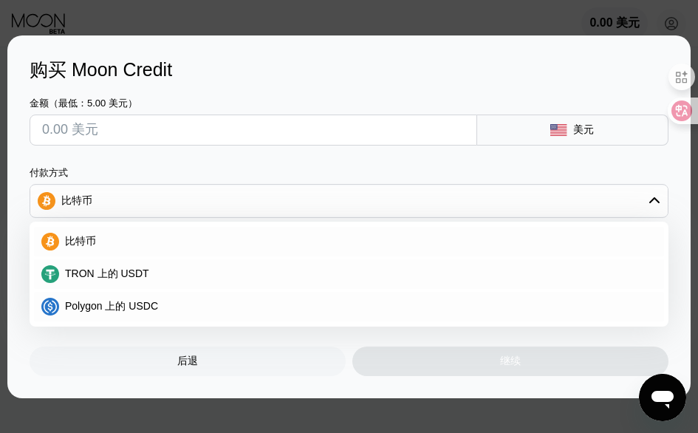
scroll to position [222, 0]
click at [222, 275] on div "TRON 上的 USDT" at bounding box center [357, 273] width 597 height 13
type input "0.00"
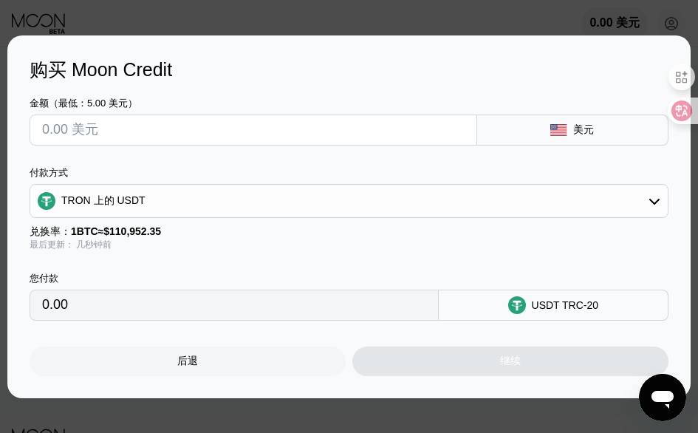
click at [326, 130] on input "text" at bounding box center [253, 130] width 422 height 30
type input "$5"
type input "5.05"
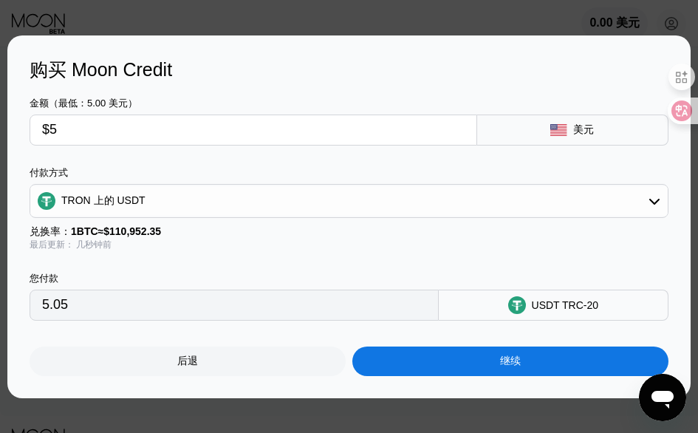
type input "$50"
type input "50.51"
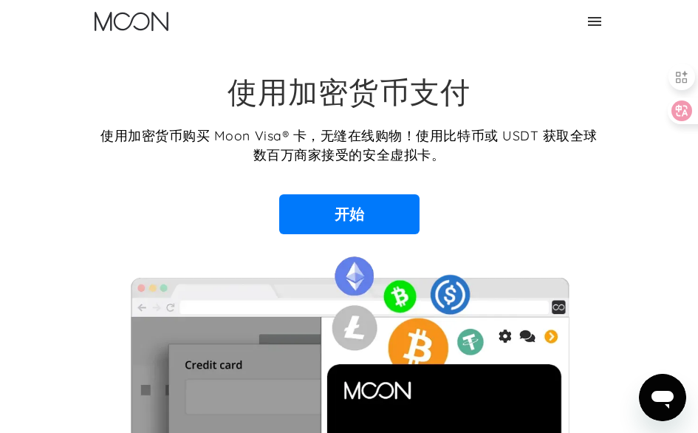
click at [418, 143] on font "使用加密货币购买 Moon Visa® 卡，无缝在线购物！使用比特币或 USDT 获取全球数百万商家接受的安全虚拟卡。" at bounding box center [348, 144] width 497 height 35
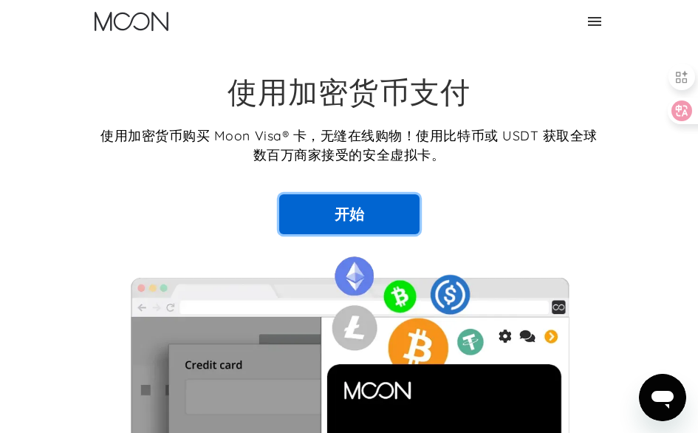
click at [394, 199] on link "开始" at bounding box center [349, 214] width 140 height 40
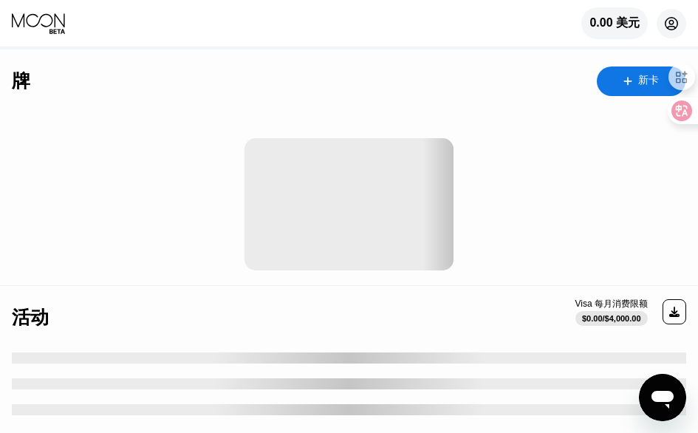
click at [662, 29] on circle at bounding box center [672, 24] width 30 height 30
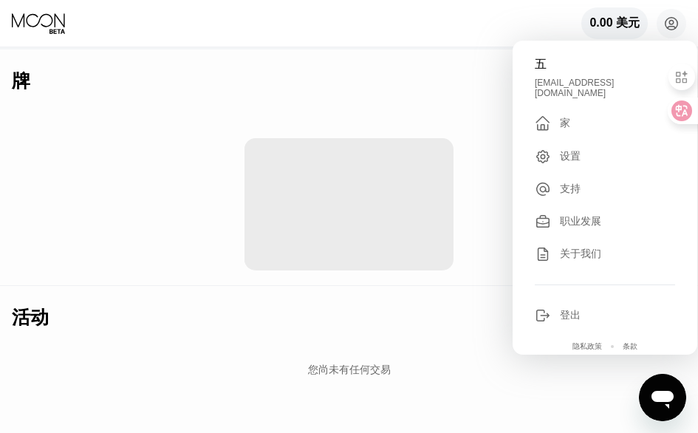
click at [576, 118] on div " 家" at bounding box center [605, 123] width 140 height 18
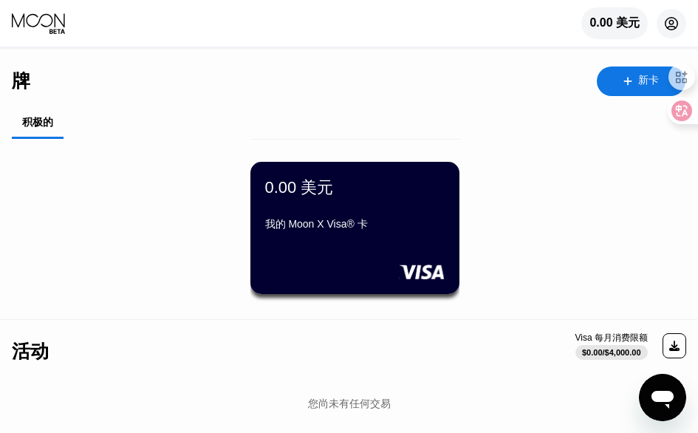
click at [682, 30] on circle at bounding box center [672, 24] width 30 height 30
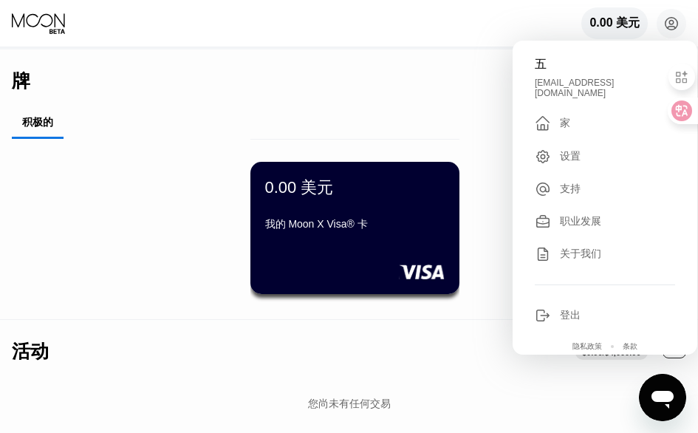
click at [560, 122] on font "家" at bounding box center [565, 123] width 10 height 12
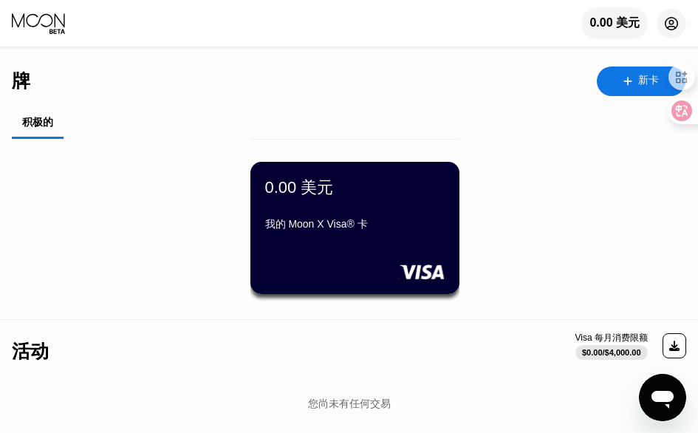
click at [667, 20] on icon at bounding box center [671, 23] width 13 height 13
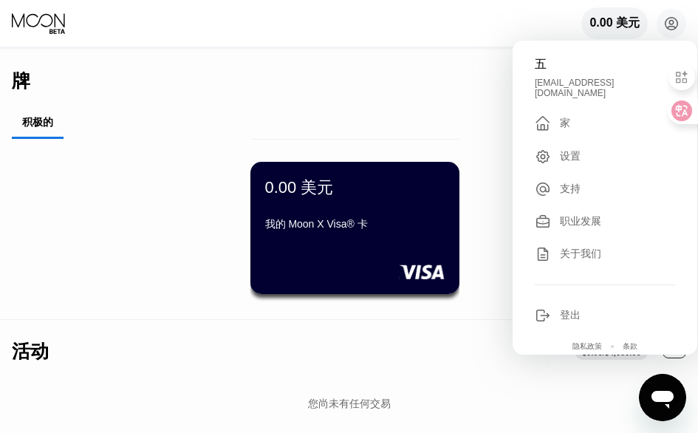
click at [555, 151] on div "设置" at bounding box center [605, 156] width 140 height 16
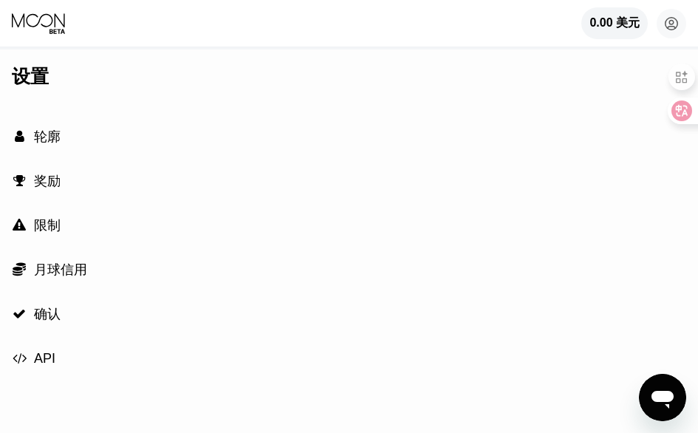
click at [69, 312] on div " 确认" at bounding box center [349, 314] width 674 height 44
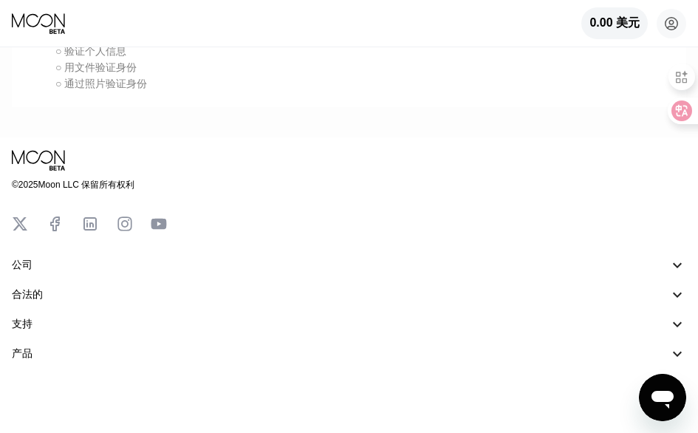
scroll to position [360, 0]
